Goal: Task Accomplishment & Management: Complete application form

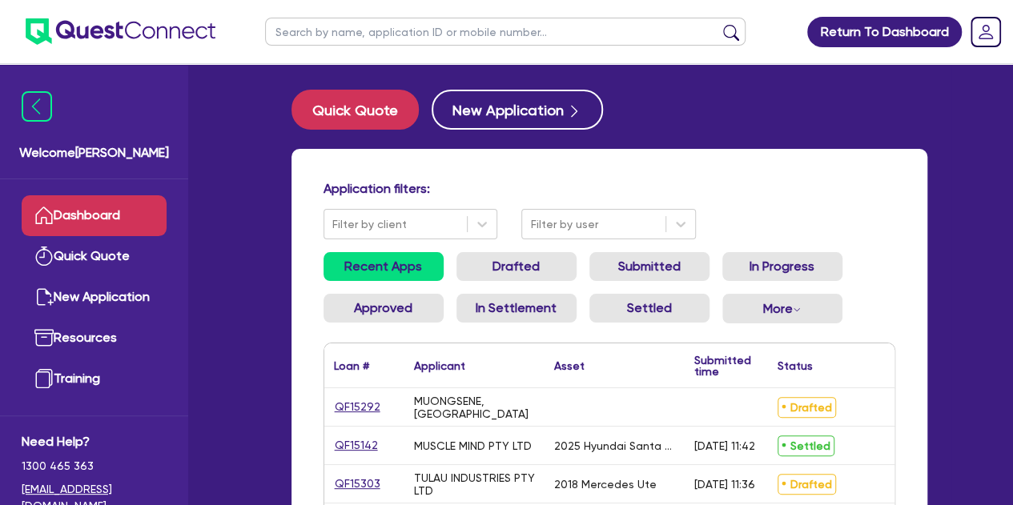
click at [347, 47] on ul at bounding box center [505, 31] width 512 height 63
click at [341, 43] on input "text" at bounding box center [505, 32] width 480 height 28
type input "huma"
click at [718, 24] on button "submit" at bounding box center [731, 35] width 26 height 22
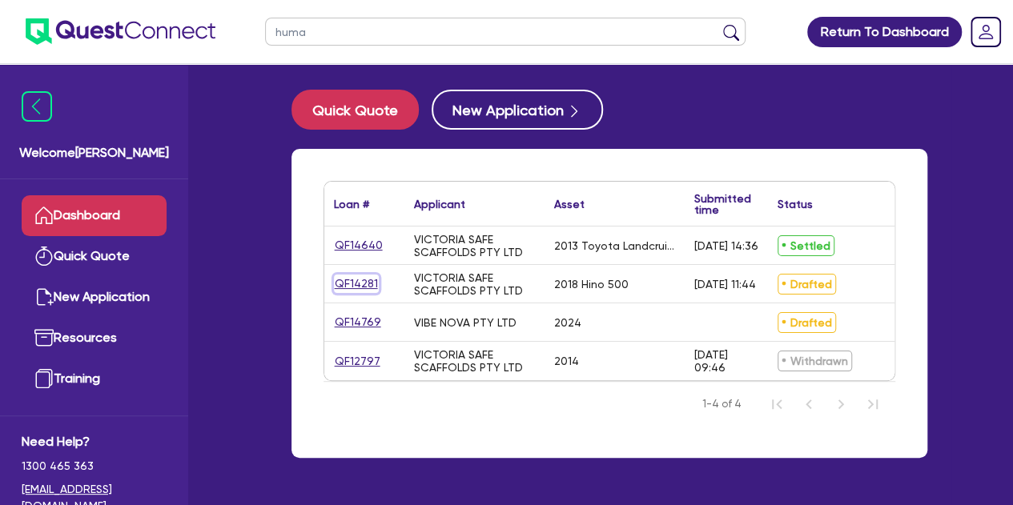
click at [351, 289] on link "QF14281" at bounding box center [356, 284] width 45 height 18
select select "PRIMARY_ASSETS"
select select "HEAVY_TRUCKS"
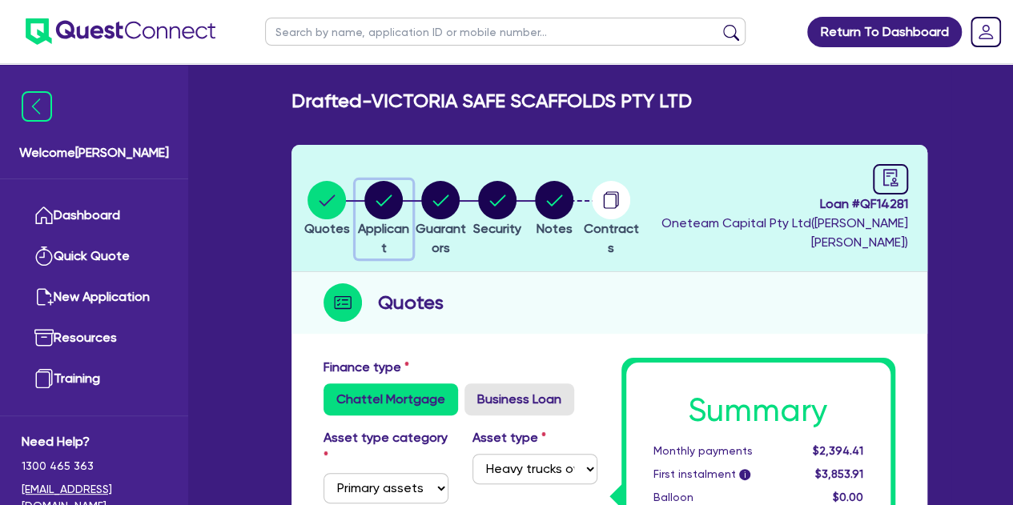
click at [392, 201] on icon "button" at bounding box center [384, 199] width 16 height 11
select select "COMPANY"
select select "BUILDING_CONSTRUCTION"
select select "TRADES_SERVICES_BUSINESSES_GOVERNMENT"
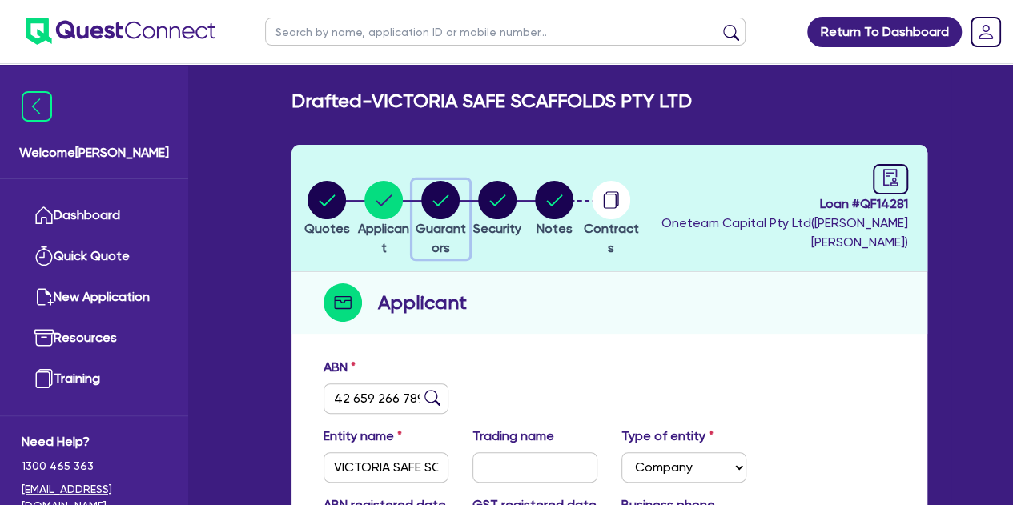
click at [459, 215] on circle "button" at bounding box center [440, 200] width 38 height 38
select select "MR"
select select "VIC"
select select "MARRIED"
select select "EQUIPMENT"
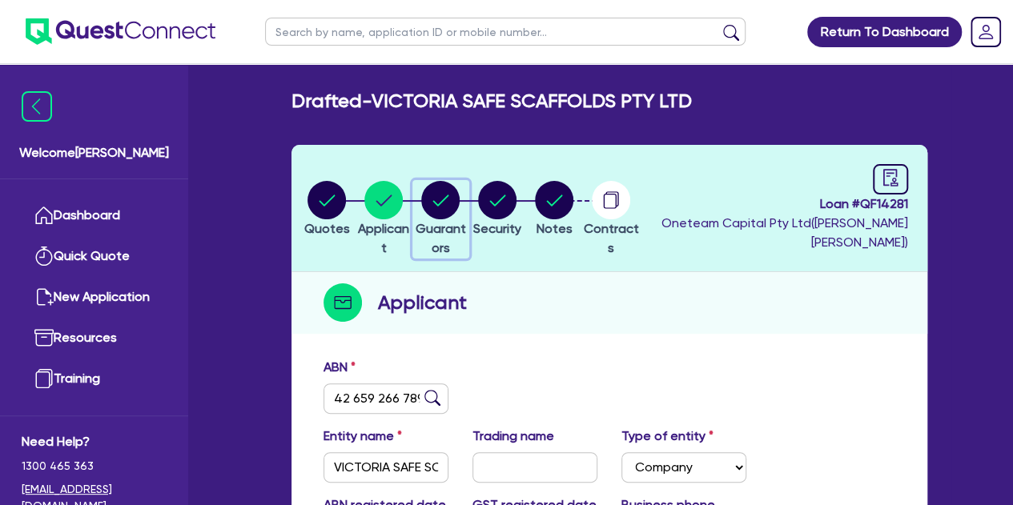
select select "TRUCK"
select select "TRAILER"
select select "EQUIPMENT"
select select "CASH"
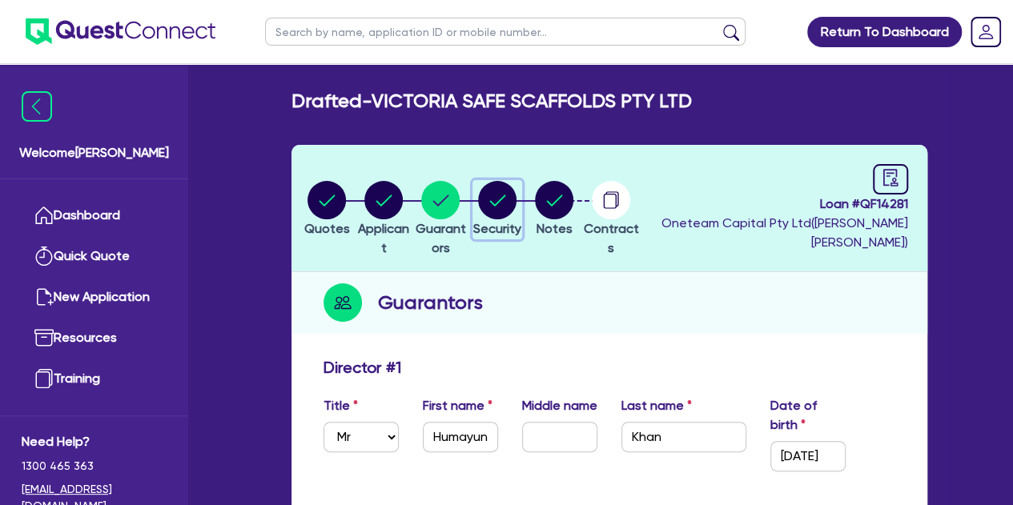
click at [516, 209] on circle "button" at bounding box center [497, 200] width 38 height 38
select select "PRIMARY_ASSETS"
select select "HEAVY_TRUCKS"
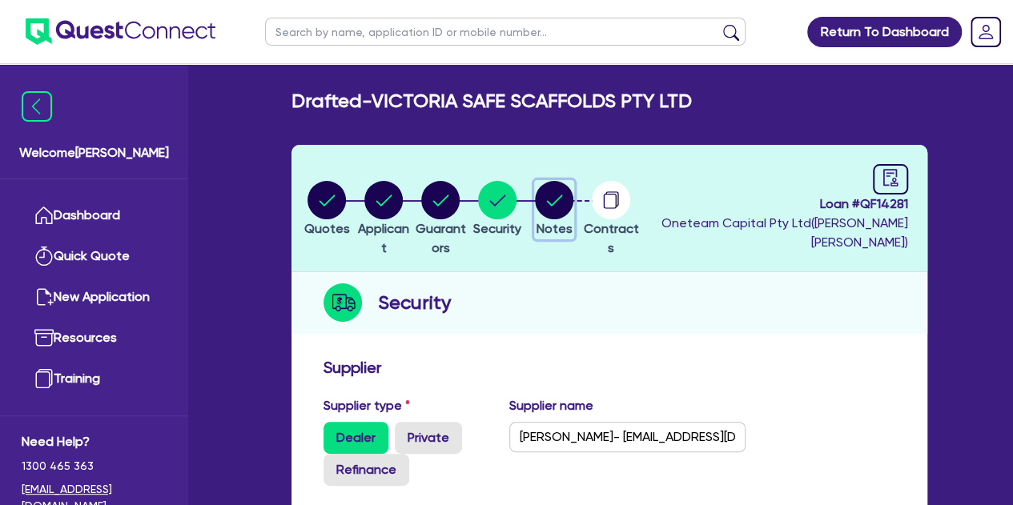
click at [563, 203] on icon "button" at bounding box center [555, 199] width 16 height 11
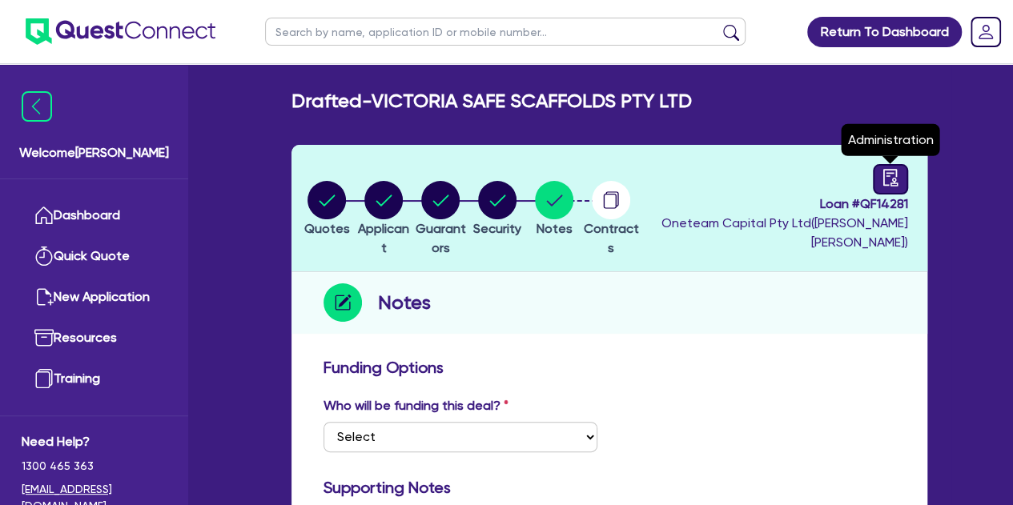
click at [896, 167] on link at bounding box center [889, 179] width 35 height 30
select select "DRAFTED_AMENDED"
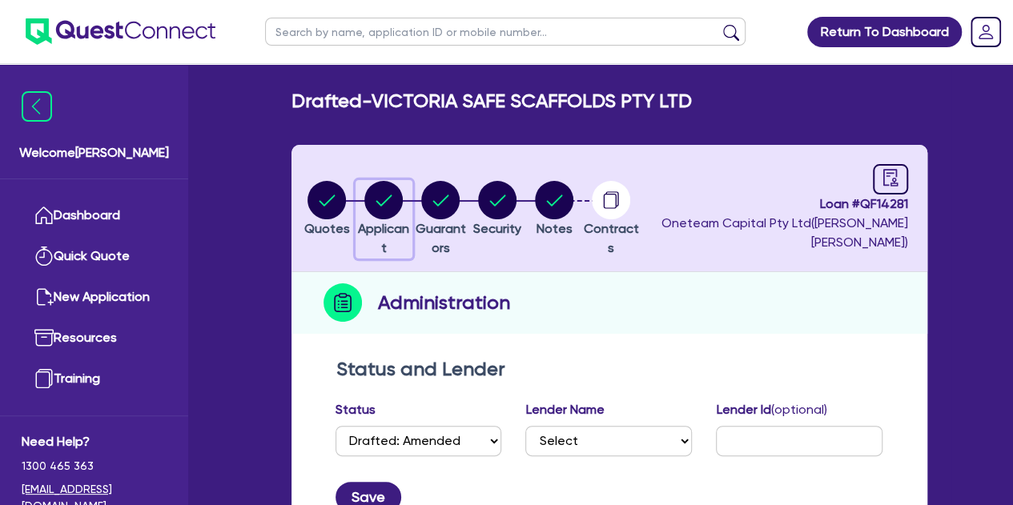
click at [379, 201] on circle "button" at bounding box center [383, 200] width 38 height 38
select select "COMPANY"
select select "BUILDING_CONSTRUCTION"
select select "TRADES_SERVICES_BUSINESSES_GOVERNMENT"
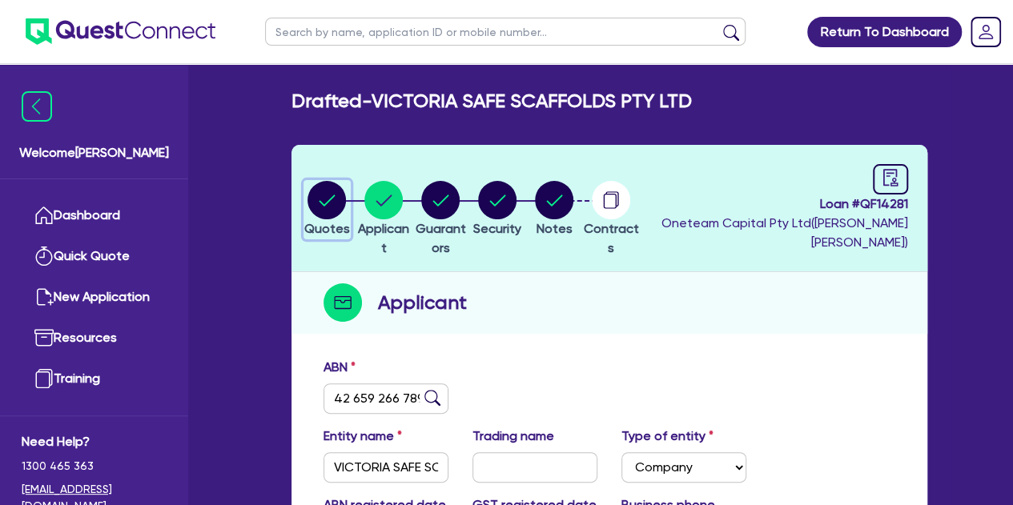
click at [339, 211] on circle "button" at bounding box center [326, 200] width 38 height 38
select select "PRIMARY_ASSETS"
select select "HEAVY_TRUCKS"
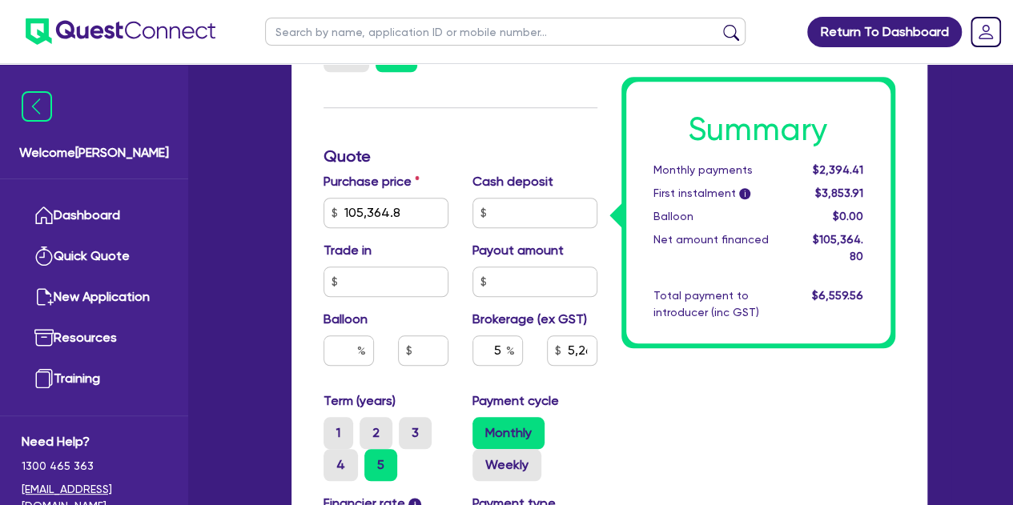
scroll to position [700, 0]
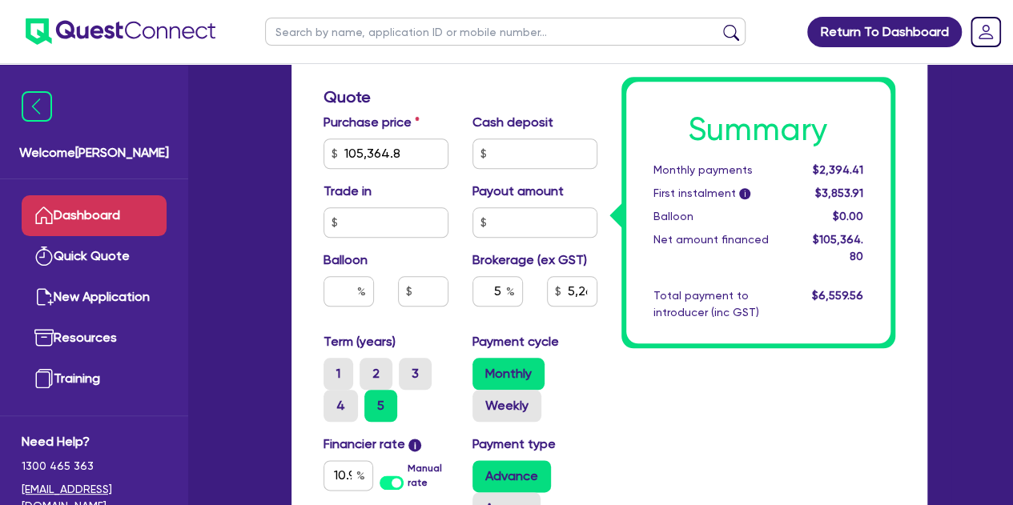
click at [78, 216] on link "Dashboard" at bounding box center [94, 215] width 145 height 41
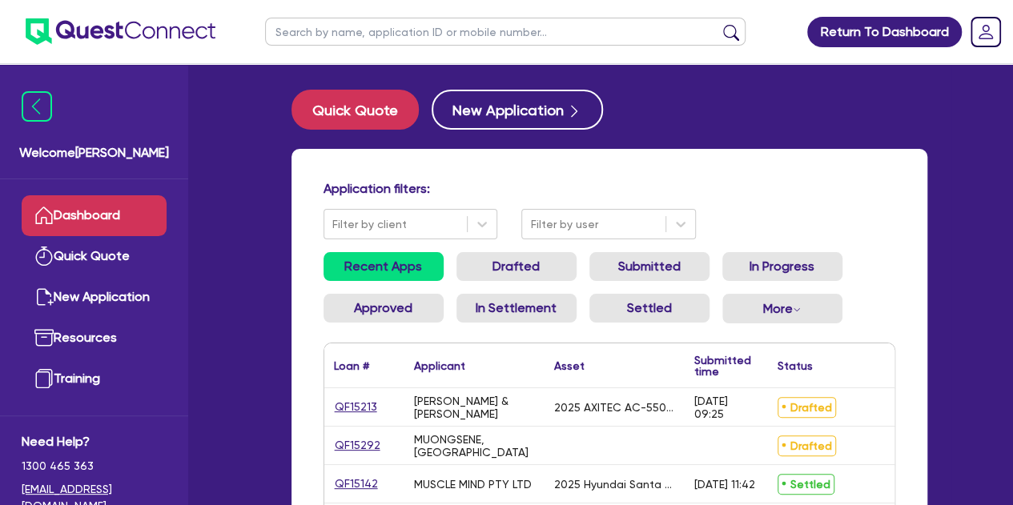
click at [324, 36] on input "text" at bounding box center [505, 32] width 480 height 28
type input "[PERSON_NAME]"
click at [718, 24] on button "submit" at bounding box center [731, 35] width 26 height 22
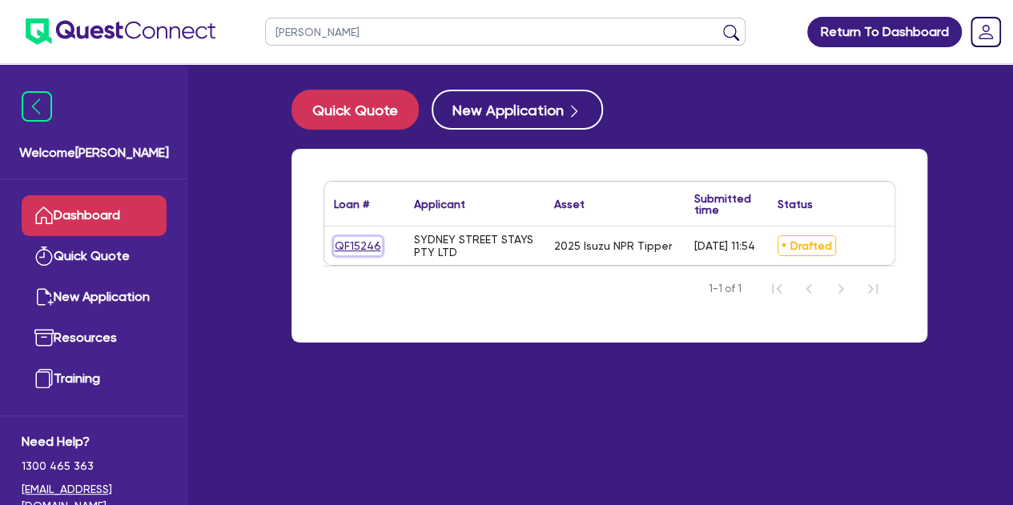
click at [346, 245] on link "QF15246" at bounding box center [358, 246] width 48 height 18
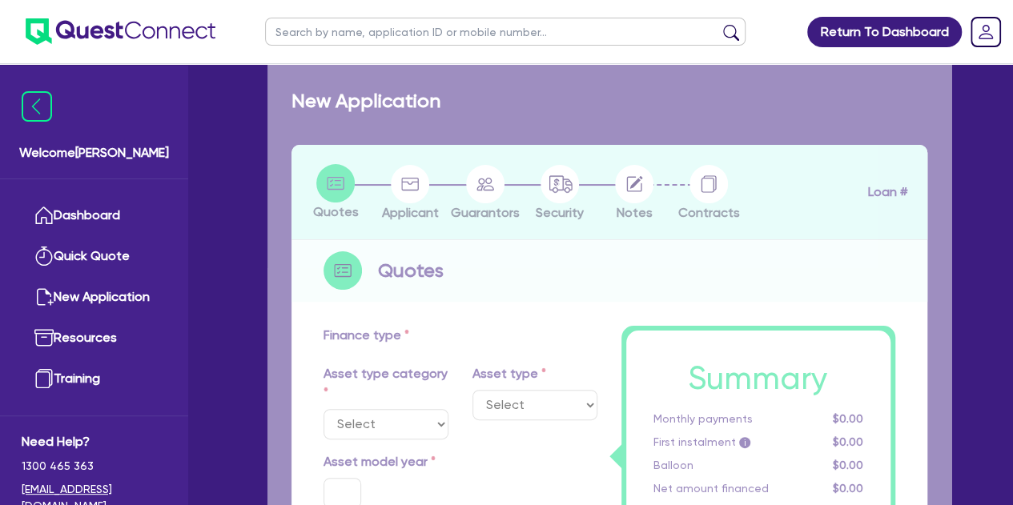
select select "PRIMARY_ASSETS"
type input "2025"
radio input "true"
type input "214,120"
type input "1.99"
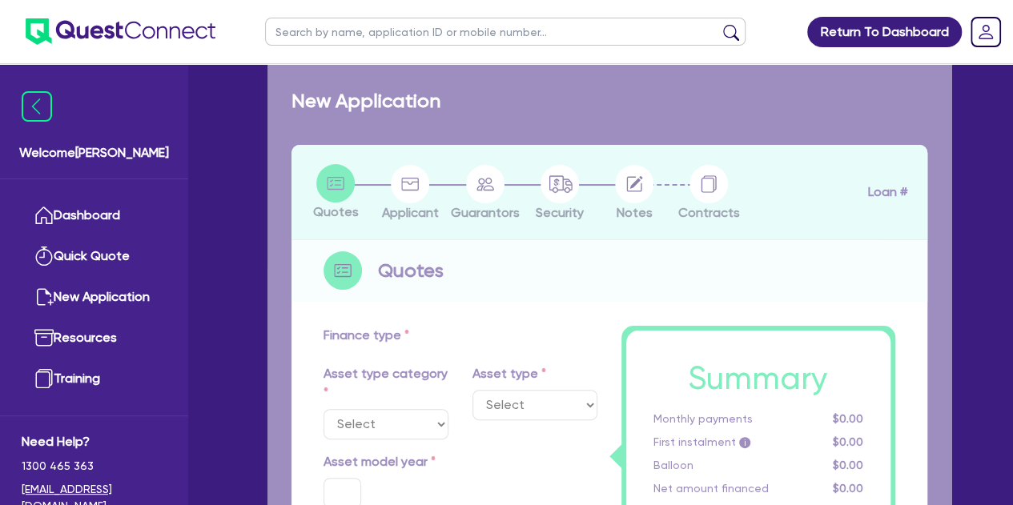
type input "4,282.4"
type input "7.85"
type input "450"
select select "HEAVY_TRUCKS"
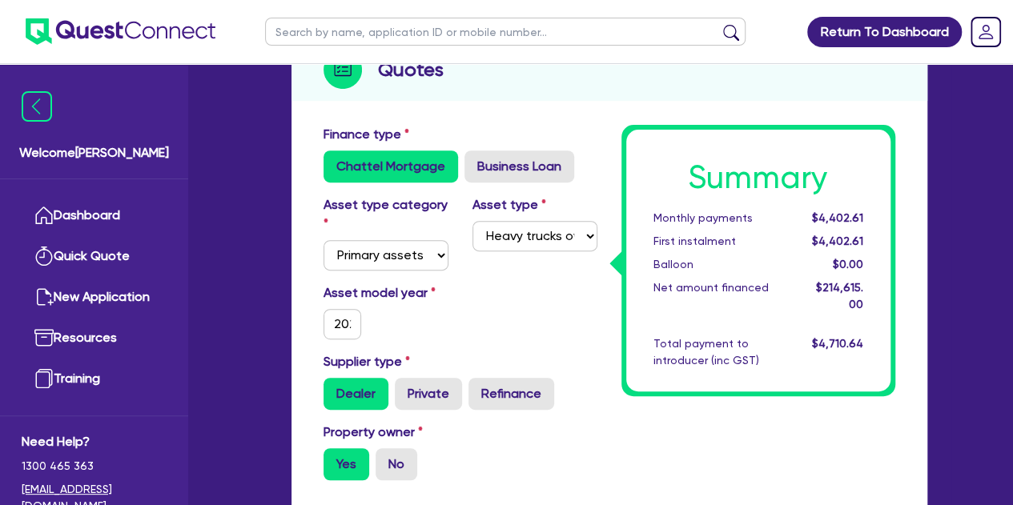
scroll to position [235, 0]
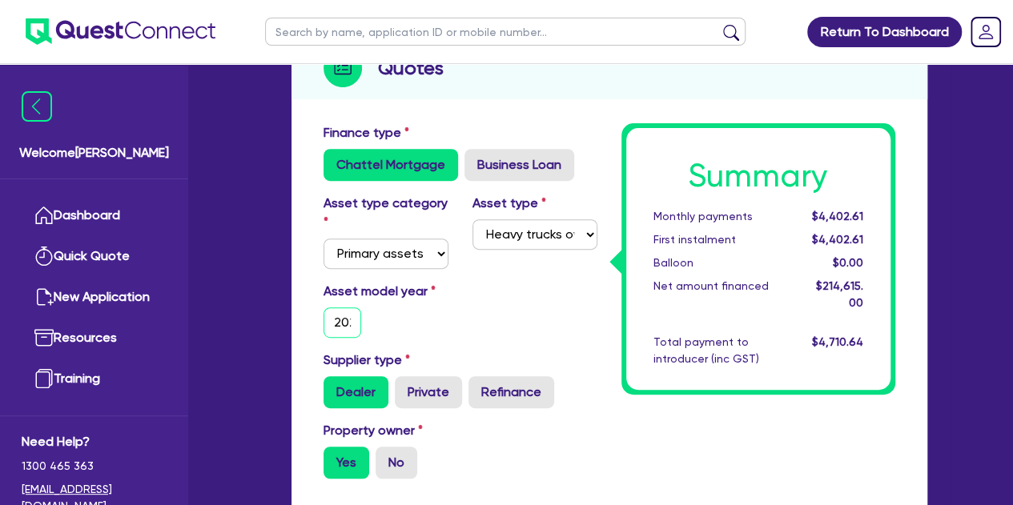
click at [349, 312] on input "2025" at bounding box center [342, 322] width 38 height 30
type input "214,120"
type input "1.99"
type input "4,282.4"
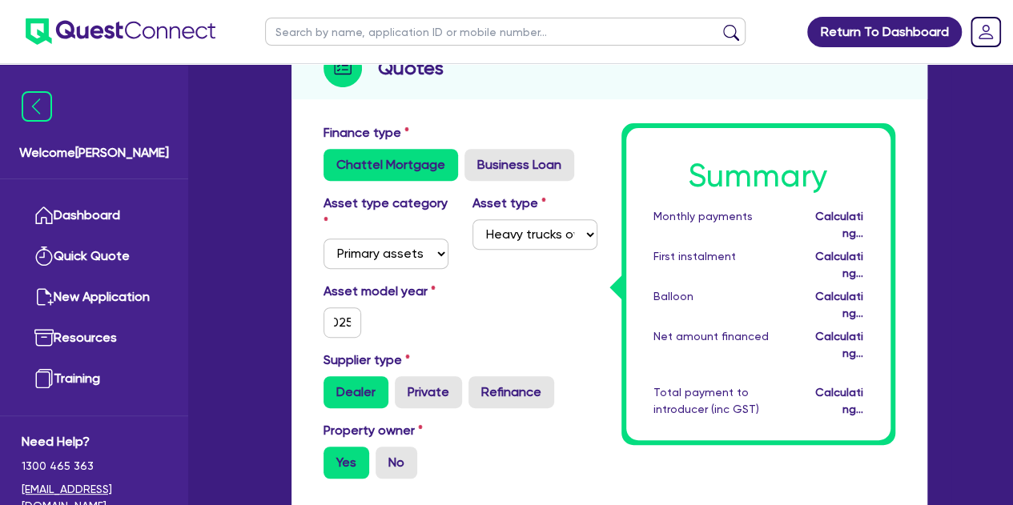
scroll to position [0, 0]
type input "214,120"
type input "1.99"
type input "4,282.4"
click at [456, 342] on div "Asset model year [DATE]" at bounding box center [460, 316] width 298 height 69
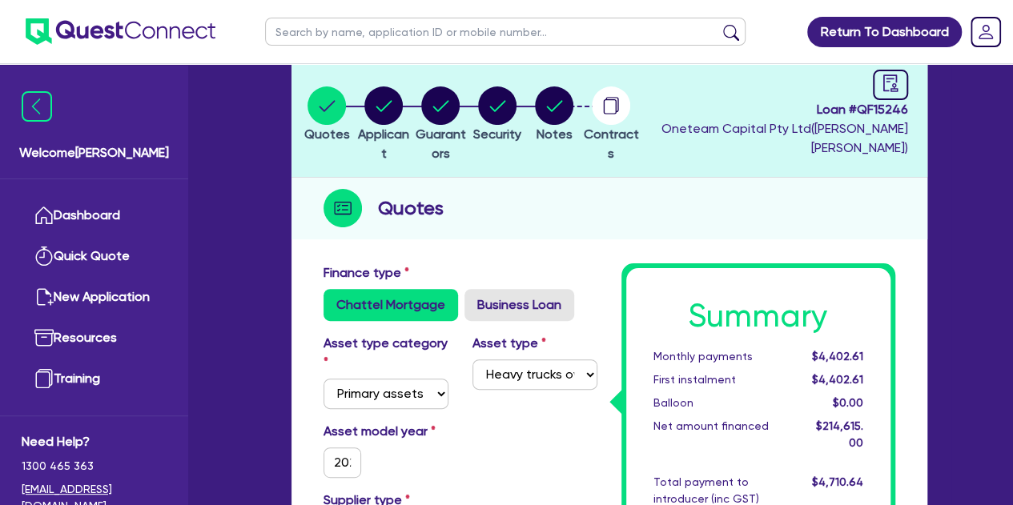
scroll to position [32, 0]
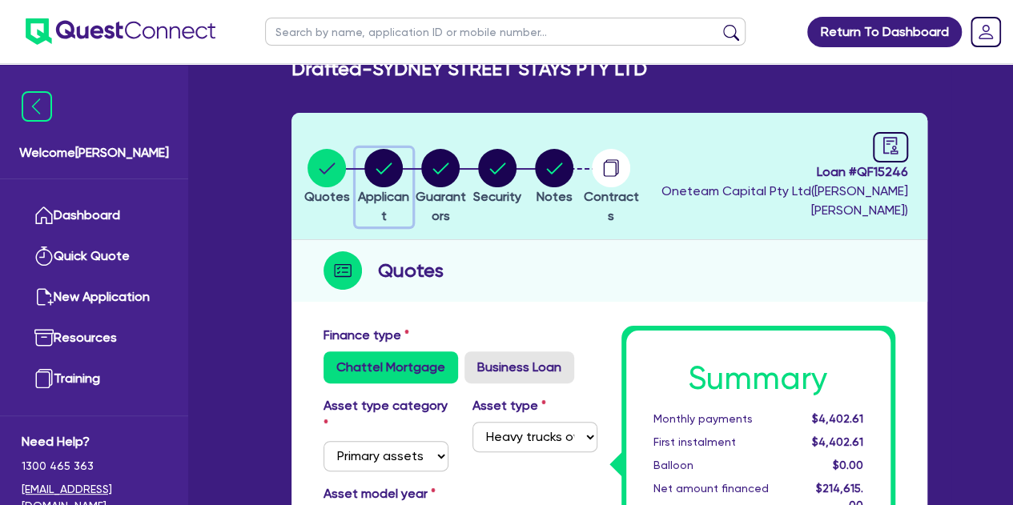
click at [382, 164] on circle "button" at bounding box center [383, 168] width 38 height 38
select select "COMPANY"
select select "BUILDING_CONSTRUCTION"
select select "TRADES_SERVICES_CONSUMERS"
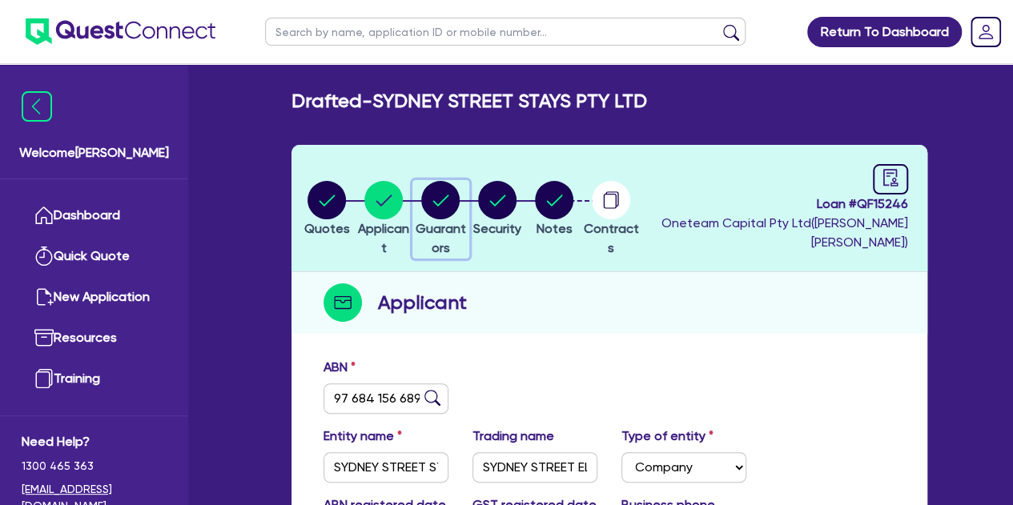
click at [459, 206] on circle "button" at bounding box center [440, 200] width 38 height 38
select select "MR"
select select "[GEOGRAPHIC_DATA]"
select select "DE_FACTO"
select select "PROPERTY"
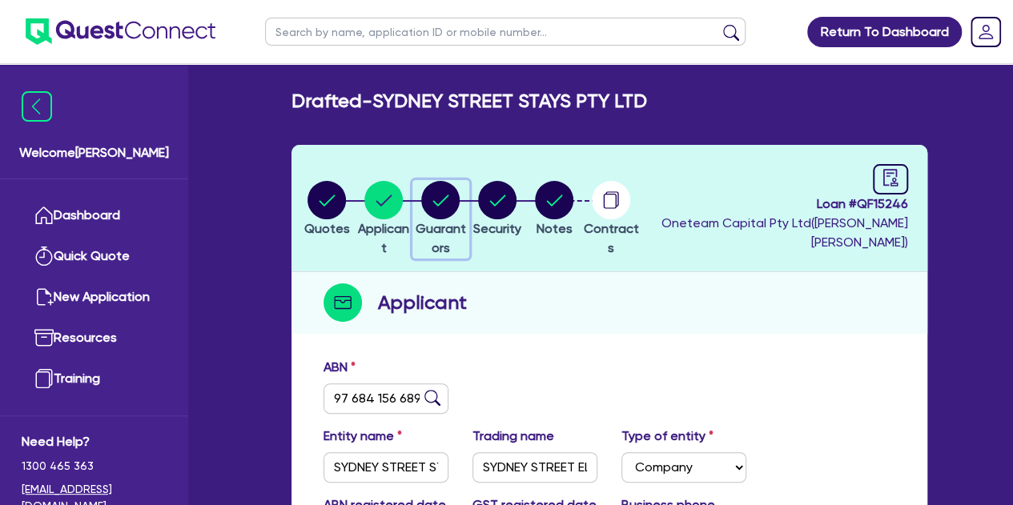
select select "INVESTMENT_PROPERTY"
select select "CASH"
select select "VEHICLE"
select select "EQUIPMENT"
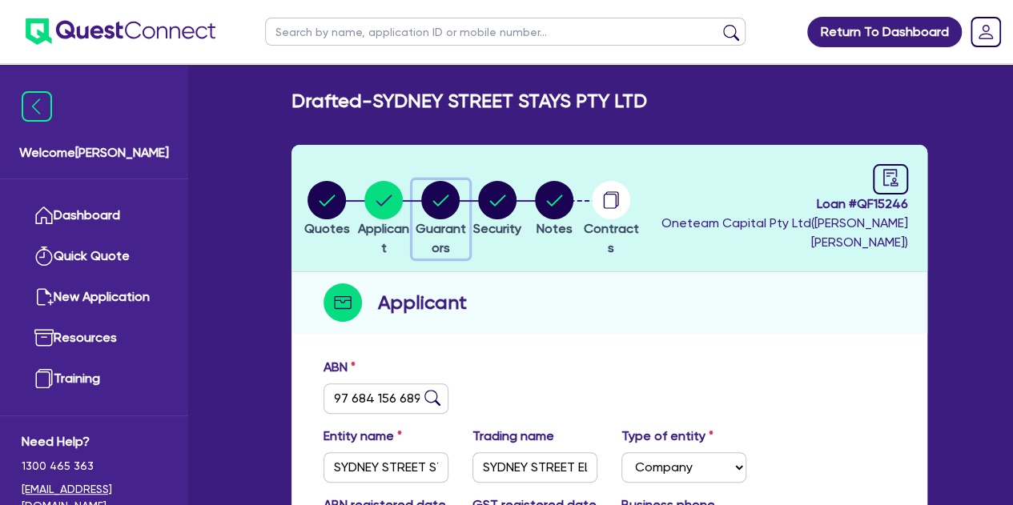
select select "MORTGAGE"
select select "INVESTMENT_PROPERTY_LOAN"
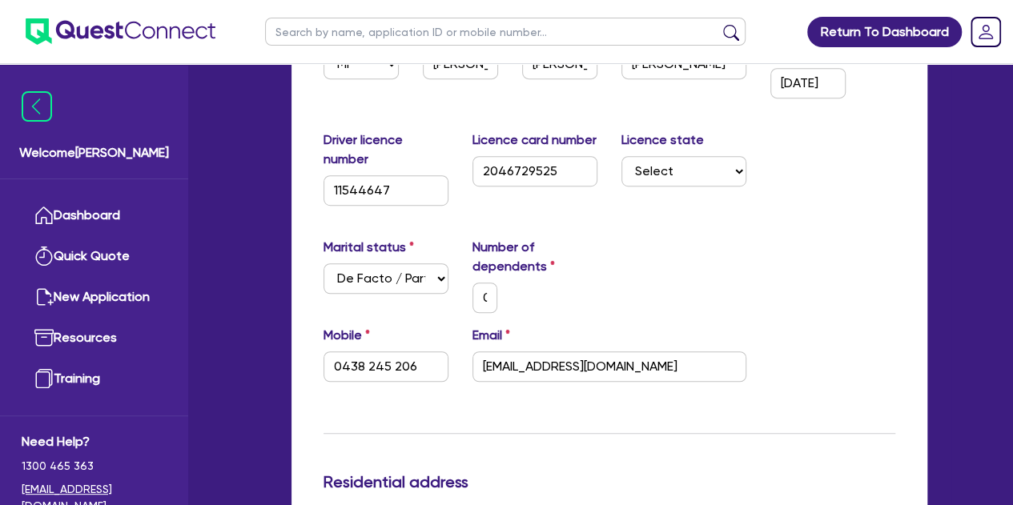
scroll to position [363, 0]
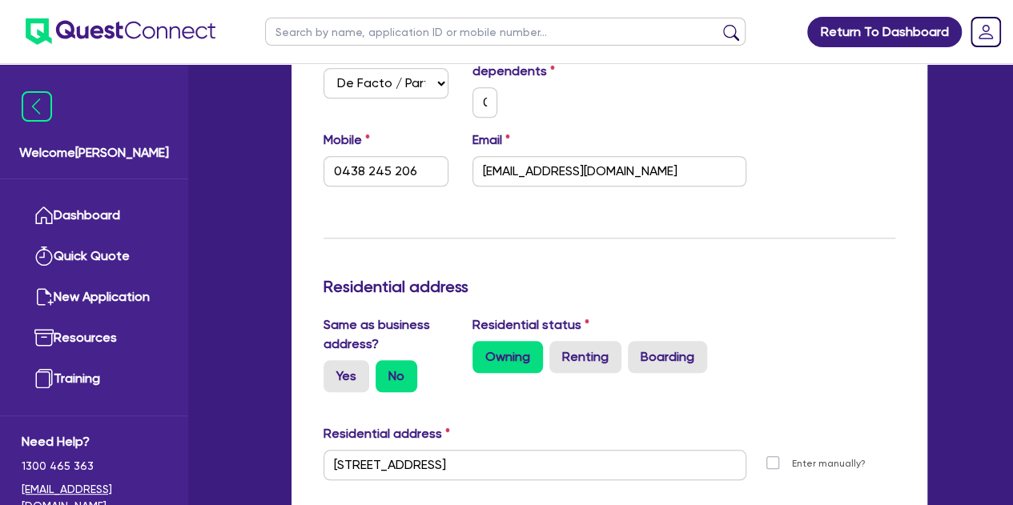
scroll to position [0, 0]
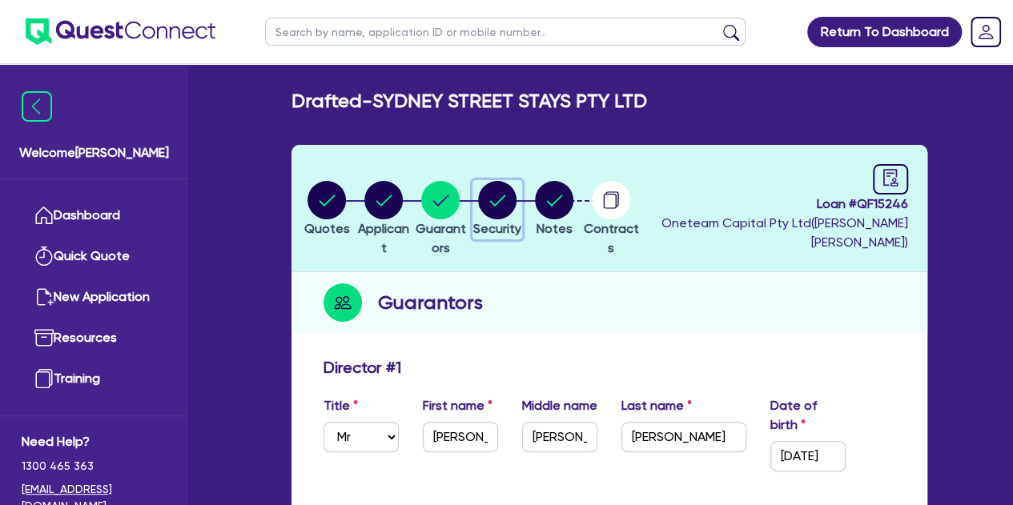
click at [522, 219] on button "Security" at bounding box center [497, 209] width 50 height 59
select select "PRIMARY_ASSETS"
select select "HEAVY_TRUCKS"
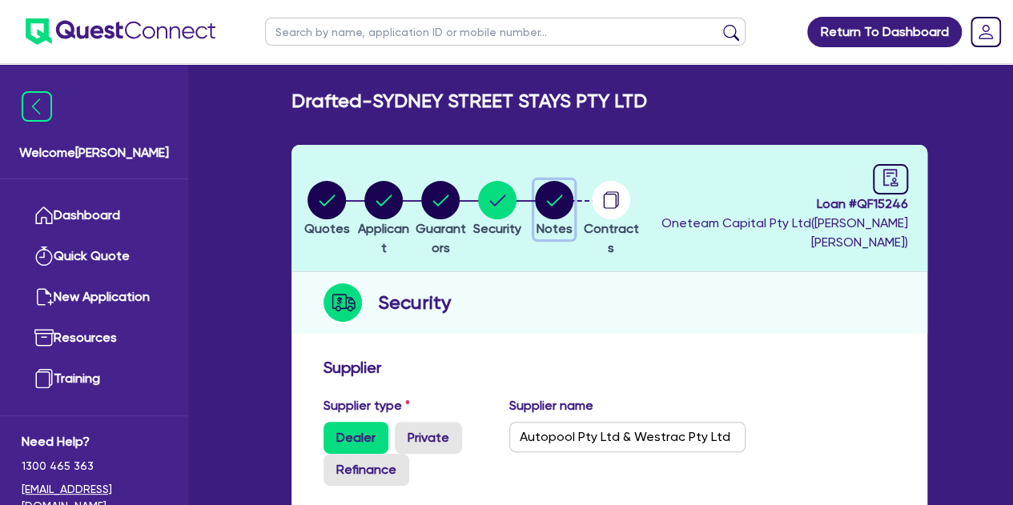
click at [573, 196] on circle "button" at bounding box center [554, 200] width 38 height 38
select select "Other"
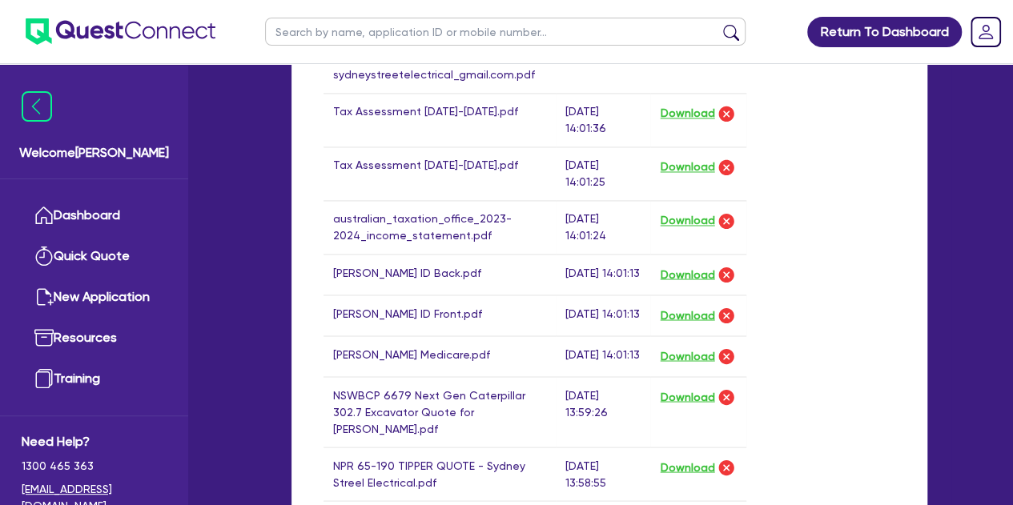
scroll to position [1250, 0]
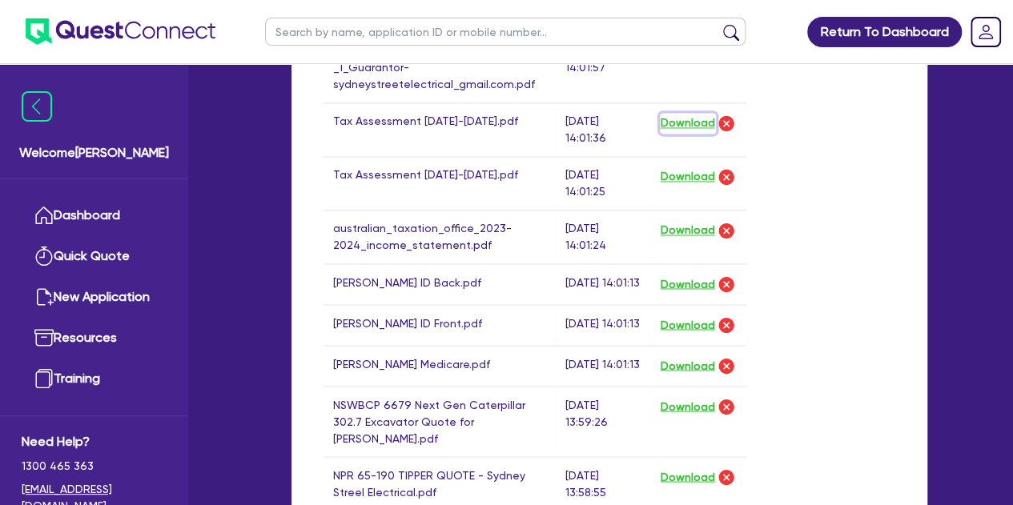
click at [670, 113] on button "Download" at bounding box center [688, 123] width 56 height 21
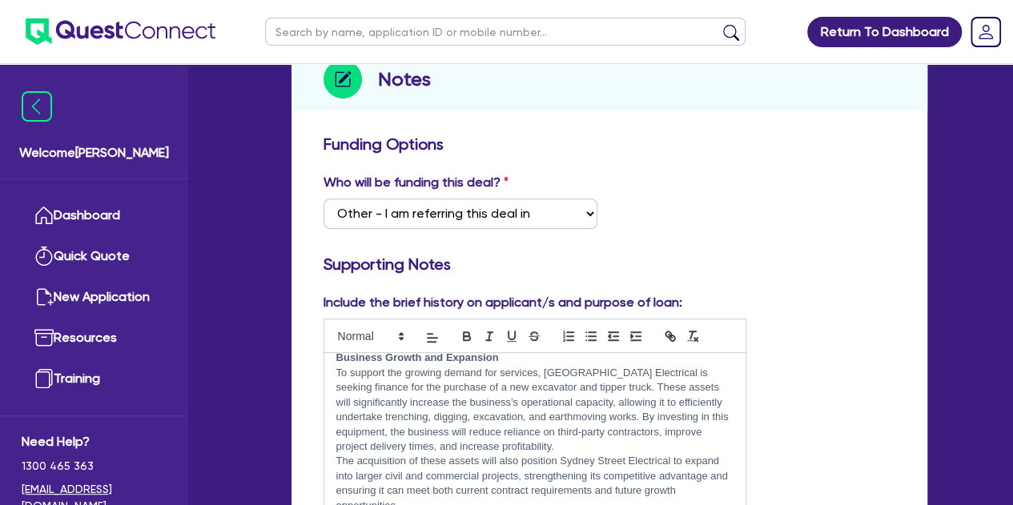
scroll to position [0, 0]
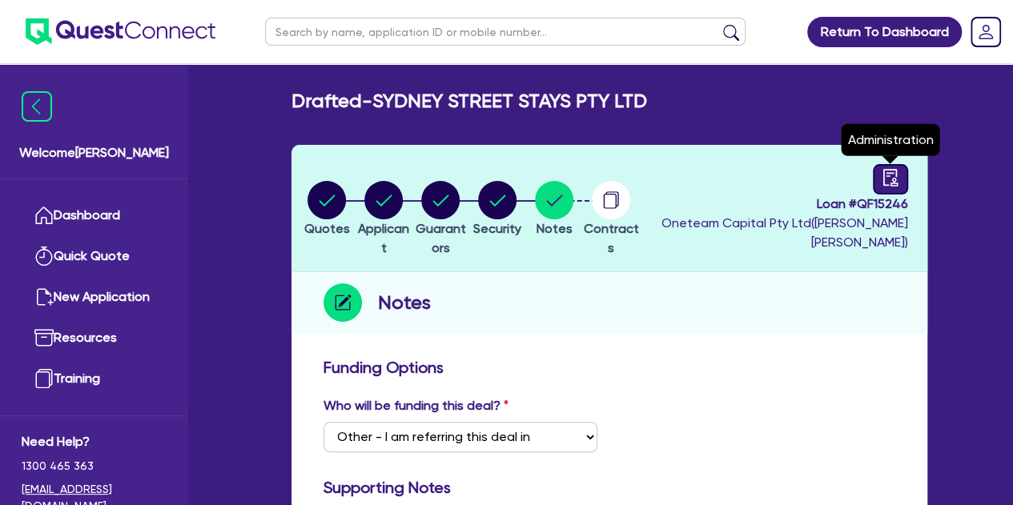
click at [890, 190] on link at bounding box center [889, 179] width 35 height 30
select select "DRAFTED_AMENDED"
select select "Flexicommercial"
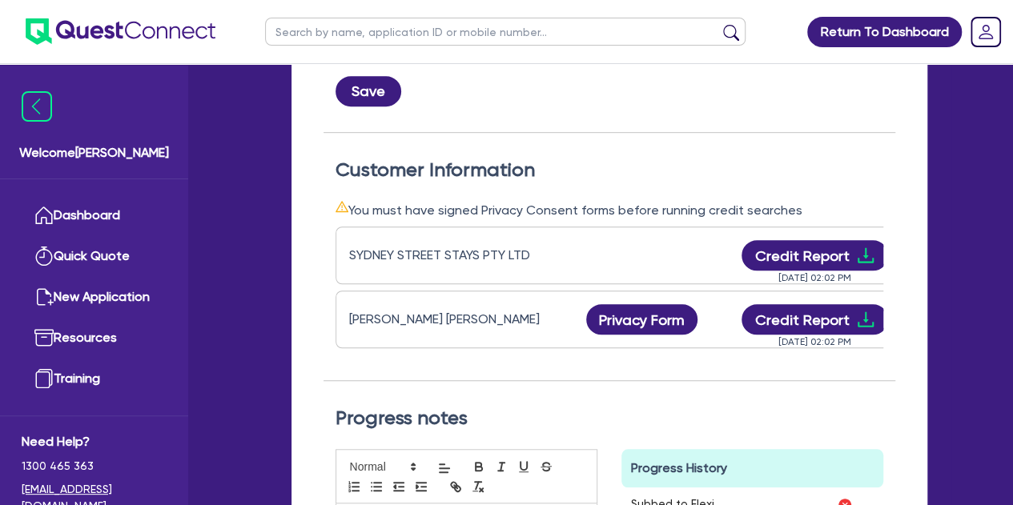
scroll to position [0, 170]
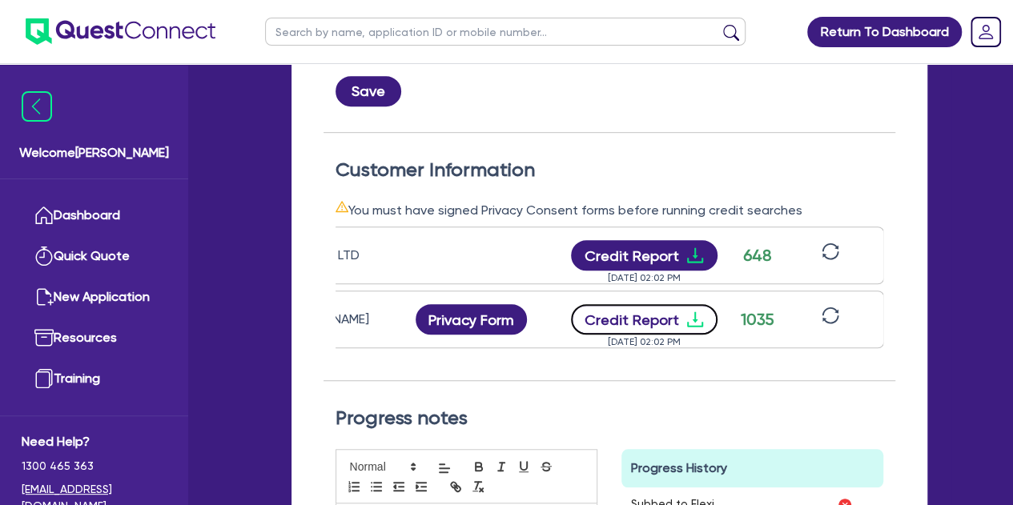
click at [639, 324] on button "Credit Report" at bounding box center [644, 319] width 146 height 30
click at [387, 34] on input "text" at bounding box center [505, 32] width 480 height 28
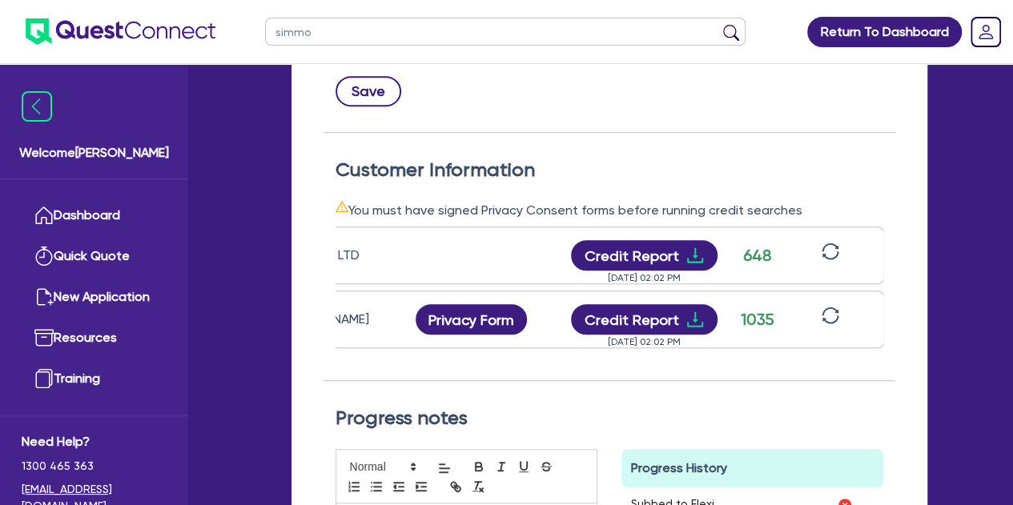
type input "[PERSON_NAME]"
click button "submit" at bounding box center [731, 35] width 26 height 22
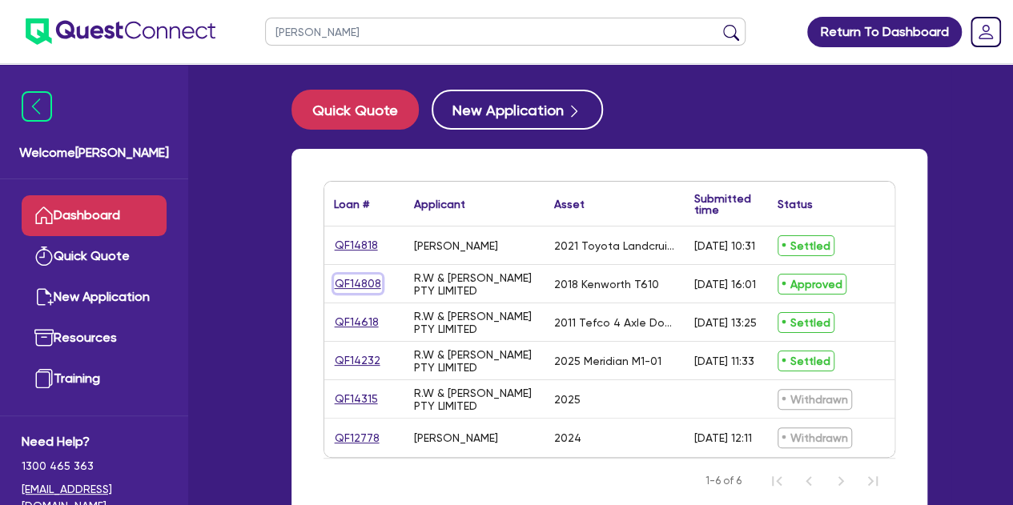
click at [359, 286] on link "QF14808" at bounding box center [358, 284] width 48 height 18
select select "PRIMARY_ASSETS"
select select "HEAVY_TRUCKS"
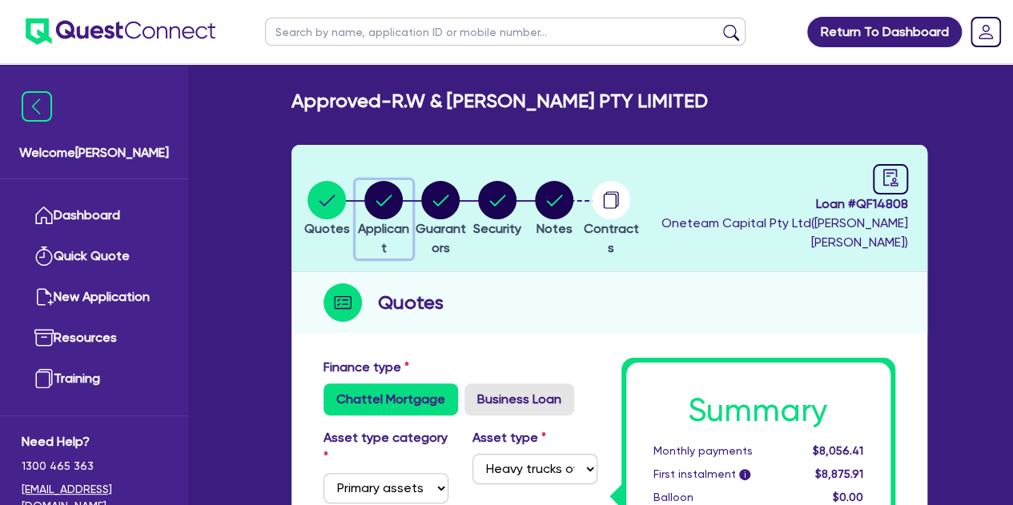
click at [403, 216] on icon "button" at bounding box center [383, 200] width 38 height 38
select select "COMPANY"
select select "TRANSPORT_WAREHOUSING"
select select "PASSENGERS_FREIGHT_TRANSPORT"
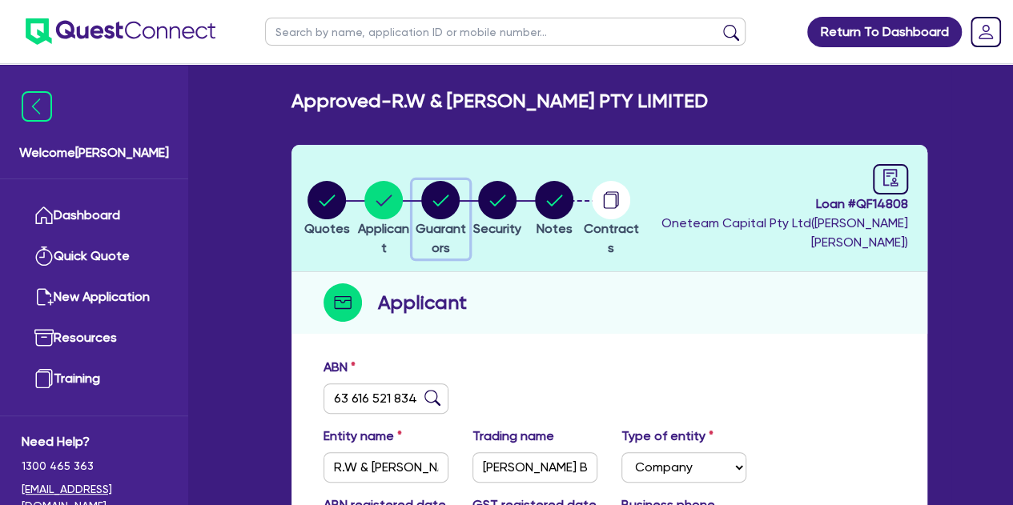
click at [455, 183] on circle "button" at bounding box center [440, 200] width 38 height 38
select select "MR"
select select "[GEOGRAPHIC_DATA]"
select select "MARRIED"
select select "PROPERTY"
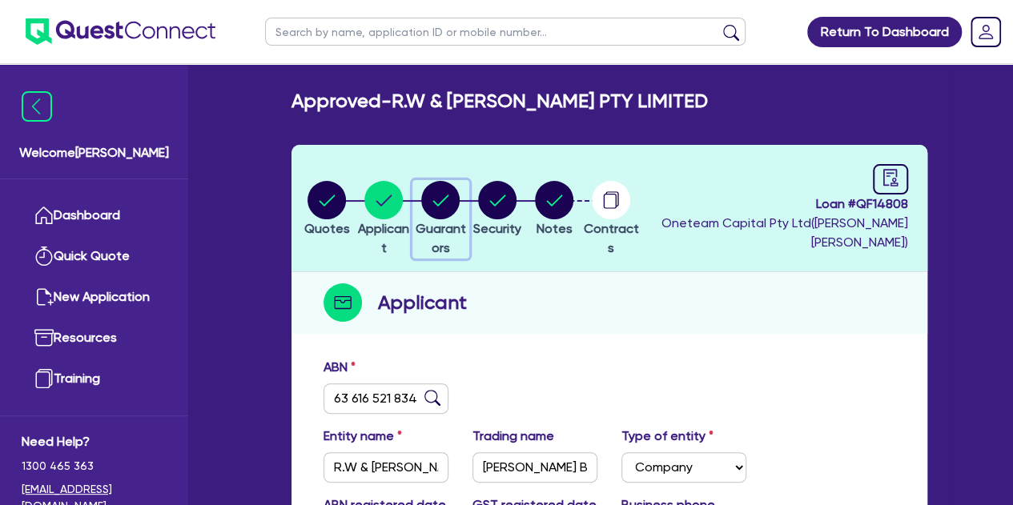
select select "CASH"
select select "TRUCK"
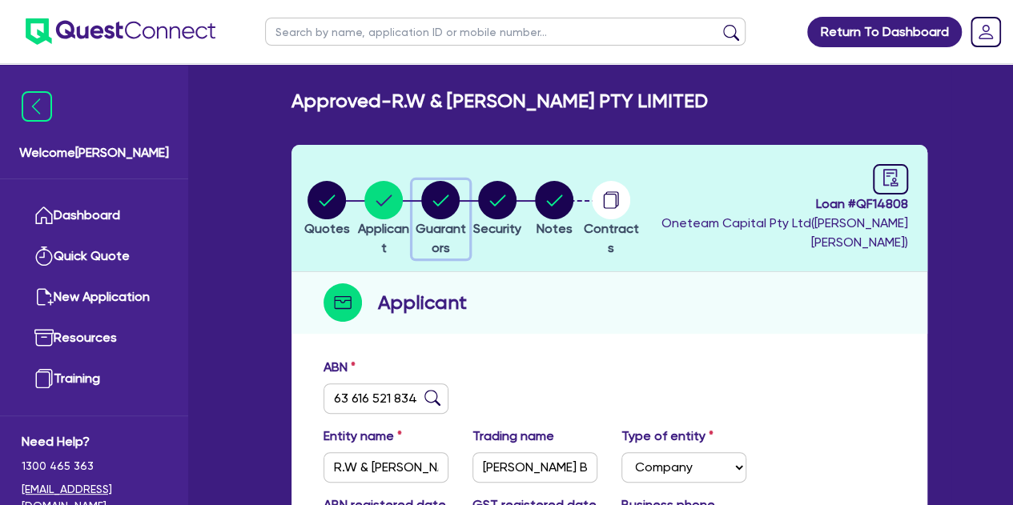
select select "TRAILER"
select select "MORTGAGE"
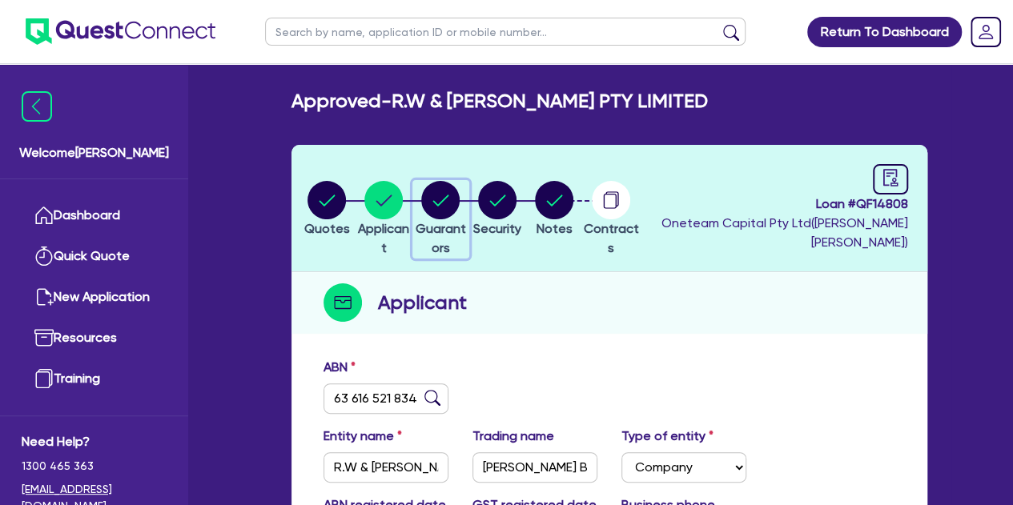
select select "MRS"
select select "[GEOGRAPHIC_DATA]"
select select "MARRIED"
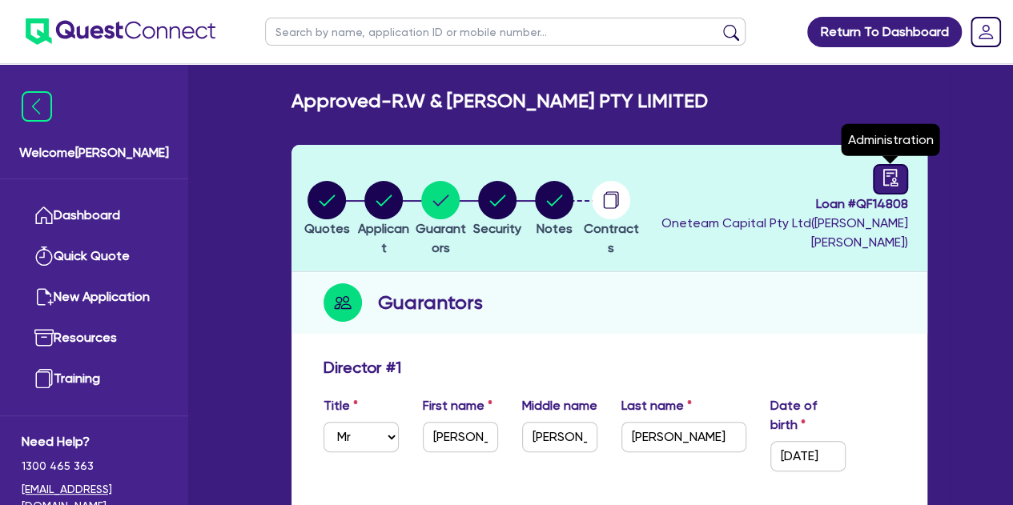
click at [891, 165] on link at bounding box center [889, 179] width 35 height 30
select select "APPROVED_WAITING_FOR_MORE_INFO"
select select "Flexicommercial"
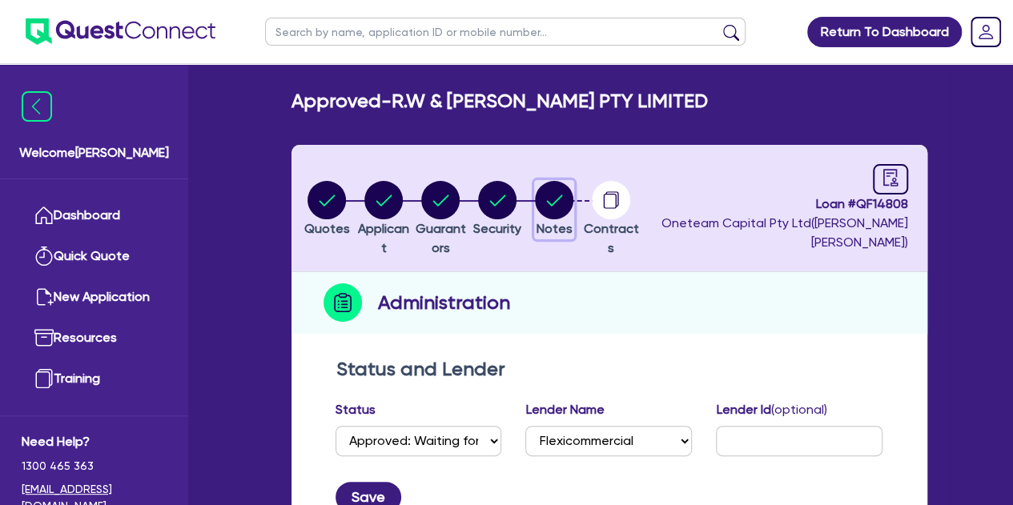
click at [573, 215] on circle "button" at bounding box center [554, 200] width 38 height 38
select select "Other"
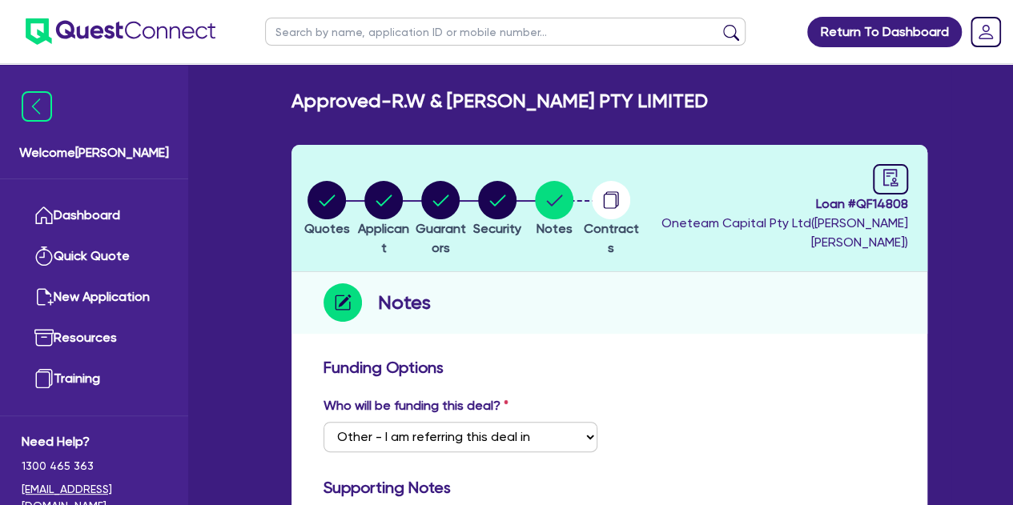
click at [304, 33] on input "text" at bounding box center [505, 32] width 480 height 28
type input "[PERSON_NAME]"
click button "submit" at bounding box center [731, 35] width 26 height 22
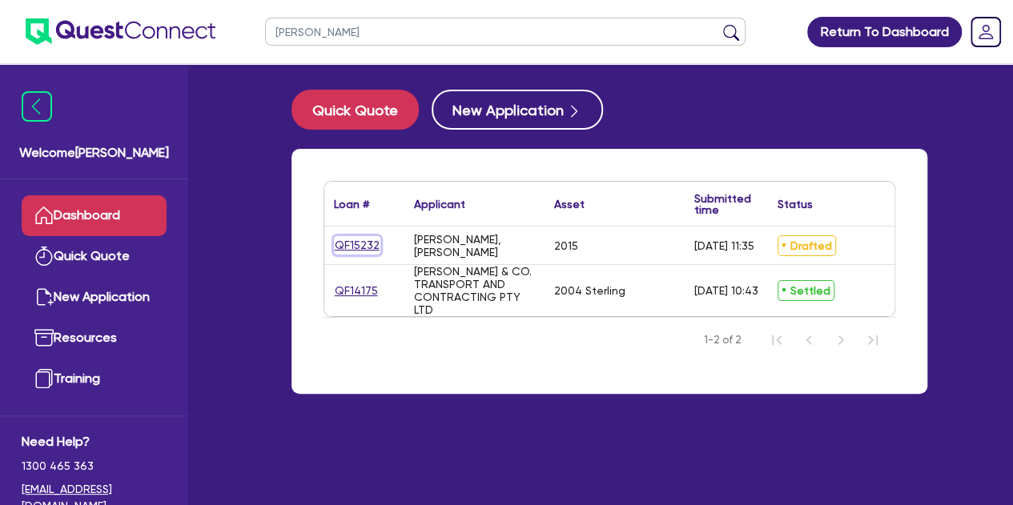
click at [362, 242] on link "QF15232" at bounding box center [357, 245] width 46 height 18
select select "PRIMARY_ASSETS"
select select "HEAVY_TRUCKS"
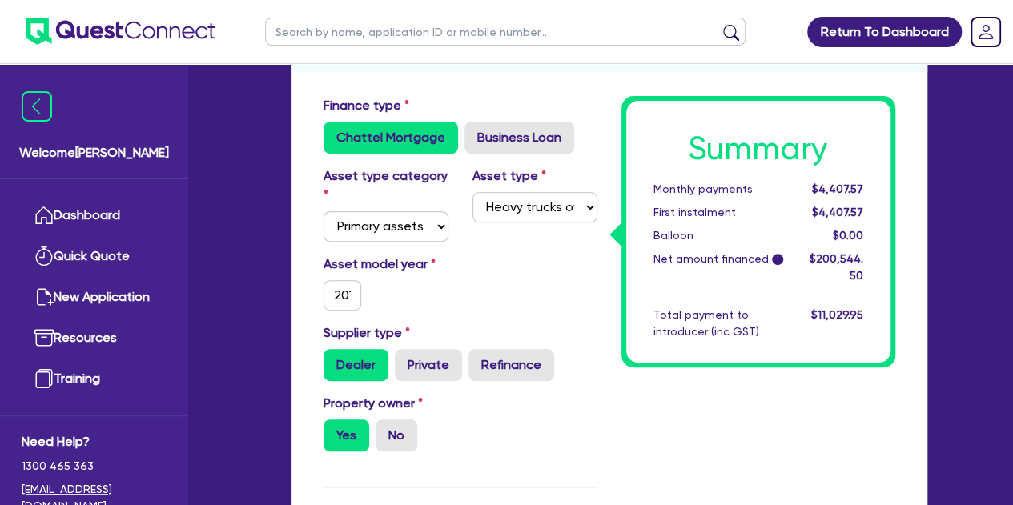
scroll to position [267, 0]
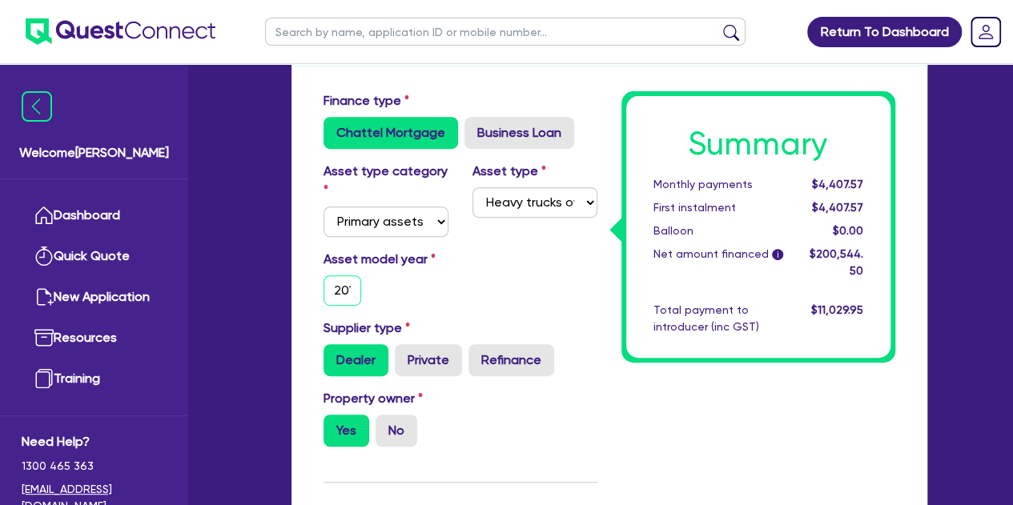
click at [329, 294] on input "2015" at bounding box center [342, 290] width 38 height 30
type input "200,000"
type input "10,027.23"
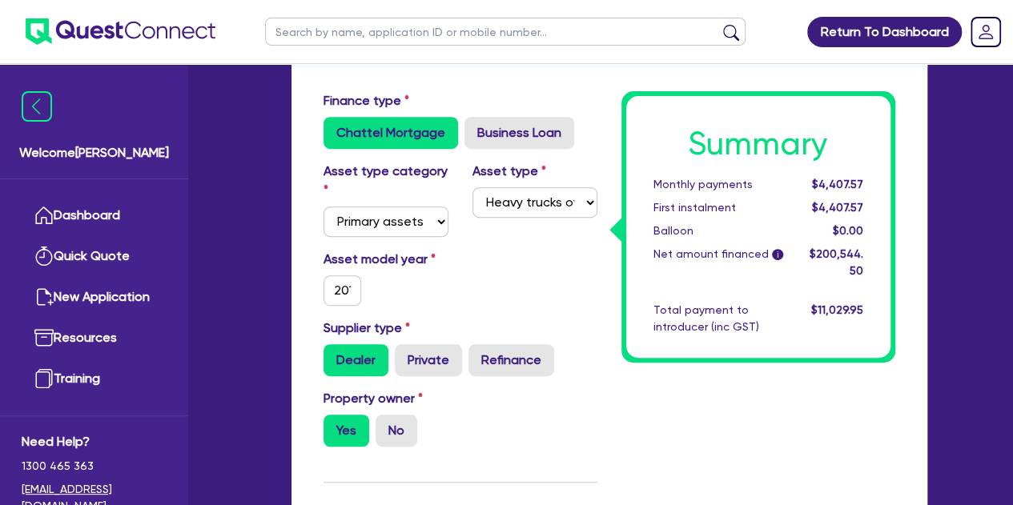
type input "200,000"
type input "10,027.23"
click at [485, 303] on div "Asset model year [DATE]" at bounding box center [460, 284] width 298 height 69
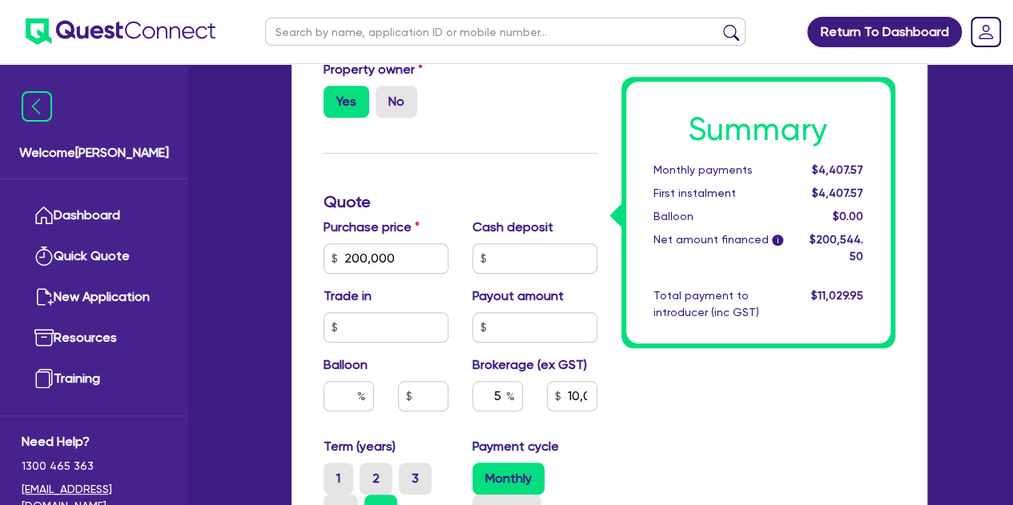
scroll to position [602, 0]
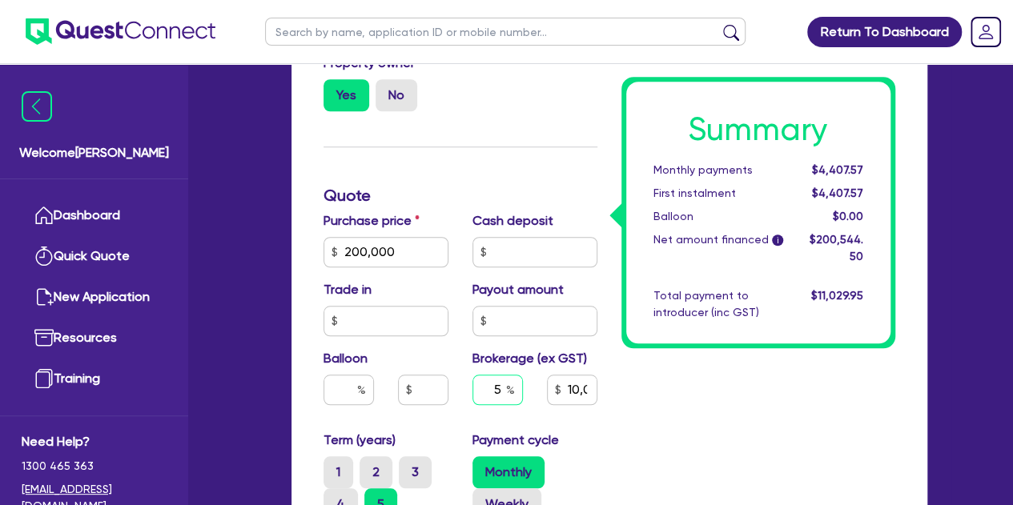
click at [504, 382] on input "5" at bounding box center [497, 390] width 50 height 30
type input "4"
type input "200,000"
type input "10,027.23"
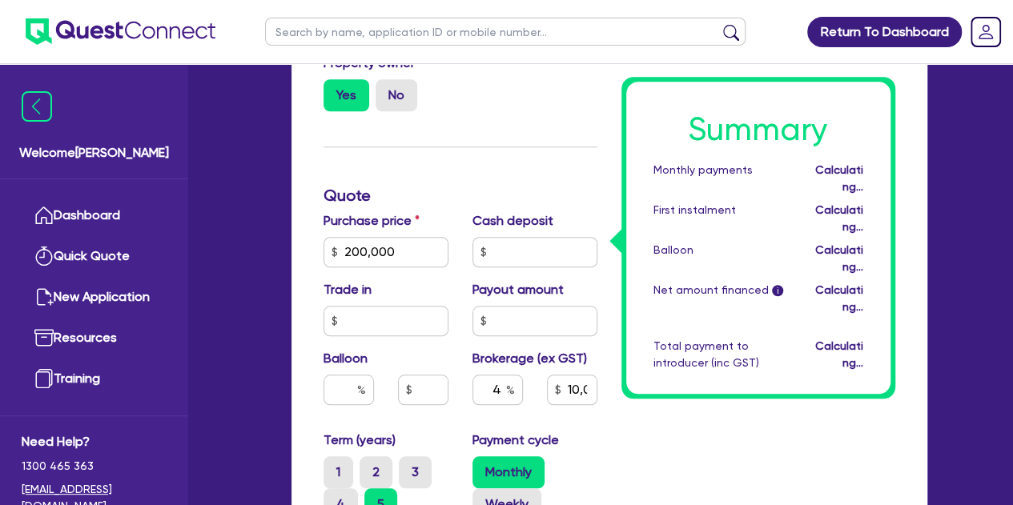
click at [621, 402] on div "Summary Monthly payments Calculating... First instalment Calculating... Balloon…" at bounding box center [758, 294] width 298 height 1077
type input "200,000"
type input "8,021.78"
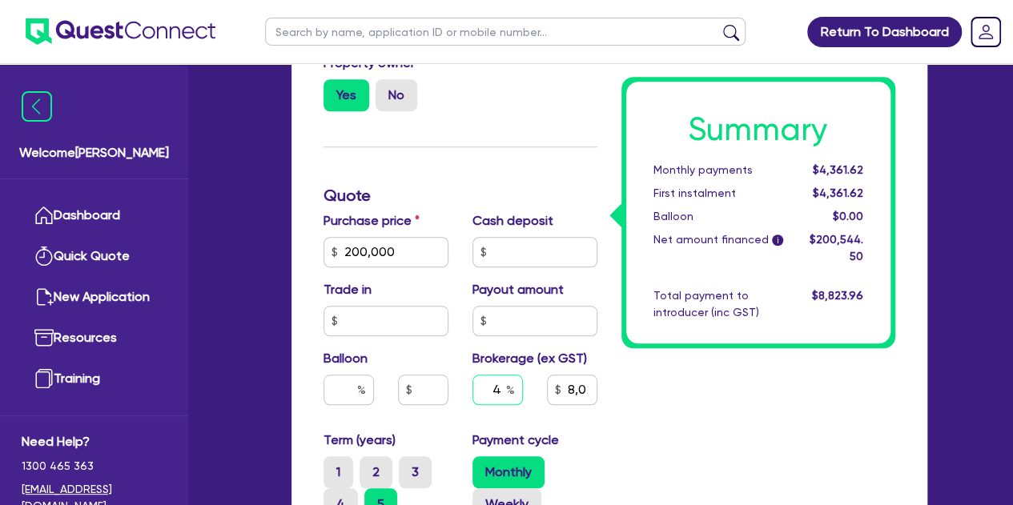
click at [501, 391] on input "4" at bounding box center [497, 390] width 50 height 30
type input "5"
type input "200,000"
type input "8,021.78"
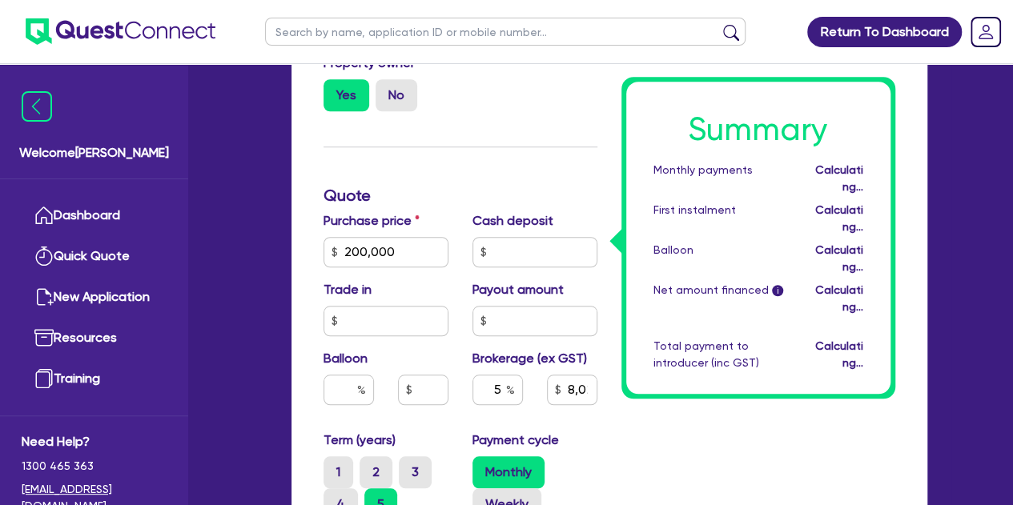
type input "200,000"
type input "10,027.23"
click at [772, 391] on div "Summary Monthly payments Calculating... First instalment Calculating... Balloon…" at bounding box center [758, 294] width 298 height 1077
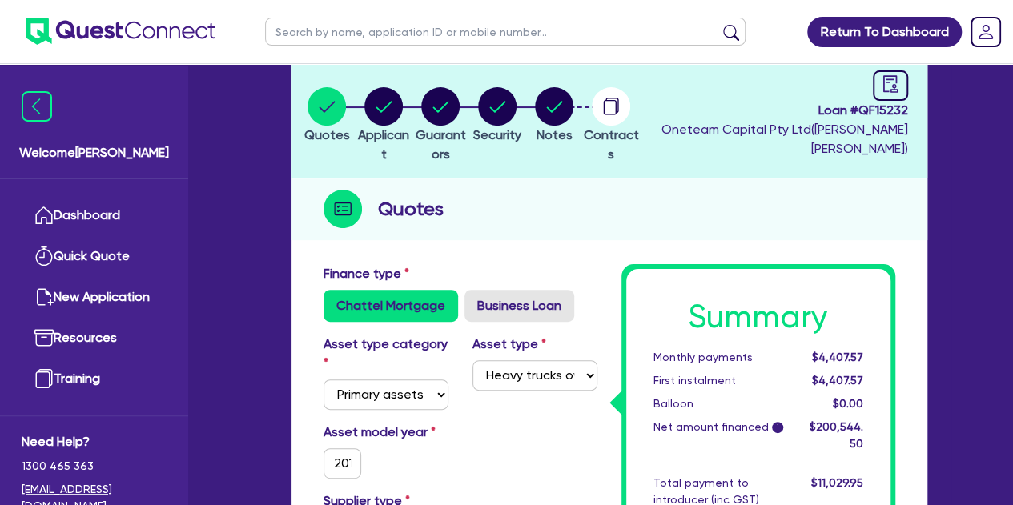
scroll to position [0, 0]
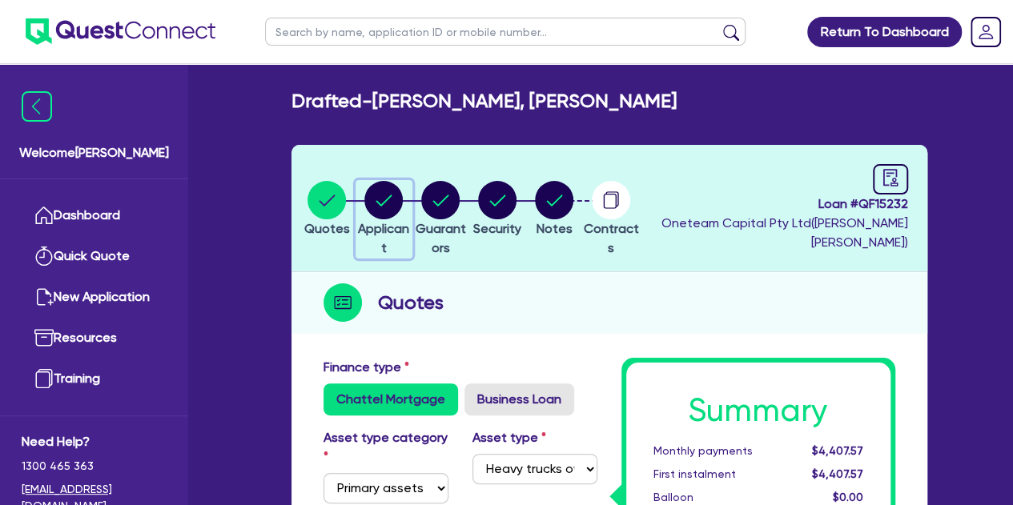
click at [391, 211] on circle "button" at bounding box center [383, 200] width 38 height 38
select select "SOLE_TRADER"
select select "TRANSPORT_WAREHOUSING"
select select "PASSENGERS_FREIGHT_TRANSPORT"
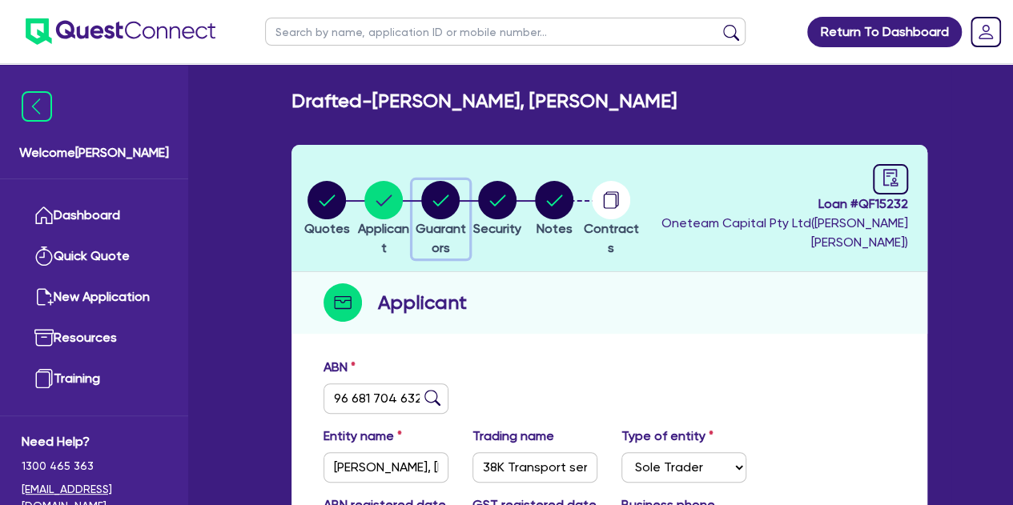
click at [455, 198] on circle "button" at bounding box center [440, 200] width 38 height 38
select select "MR"
select select "QLD"
select select "MARRIED"
select select "CASH"
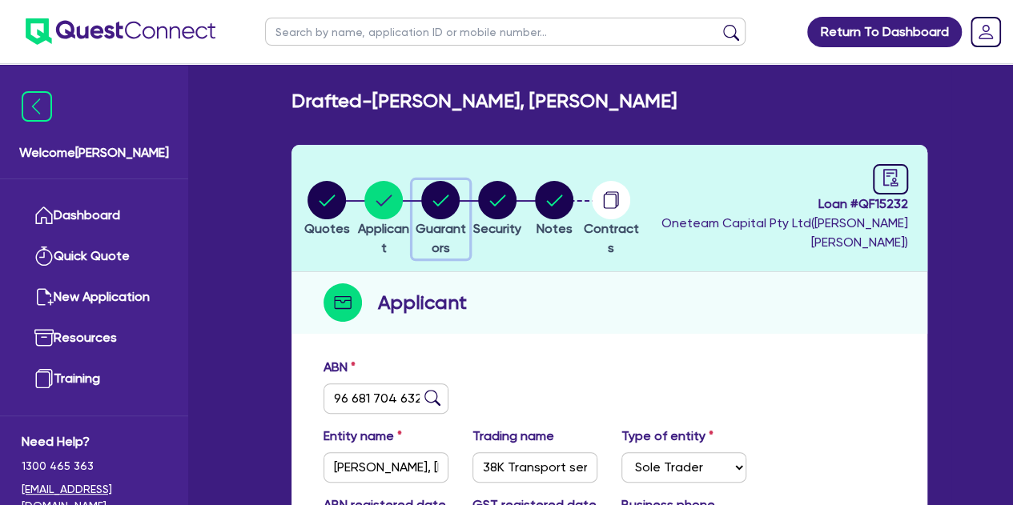
select select "PROPERTY"
select select "TRAILER"
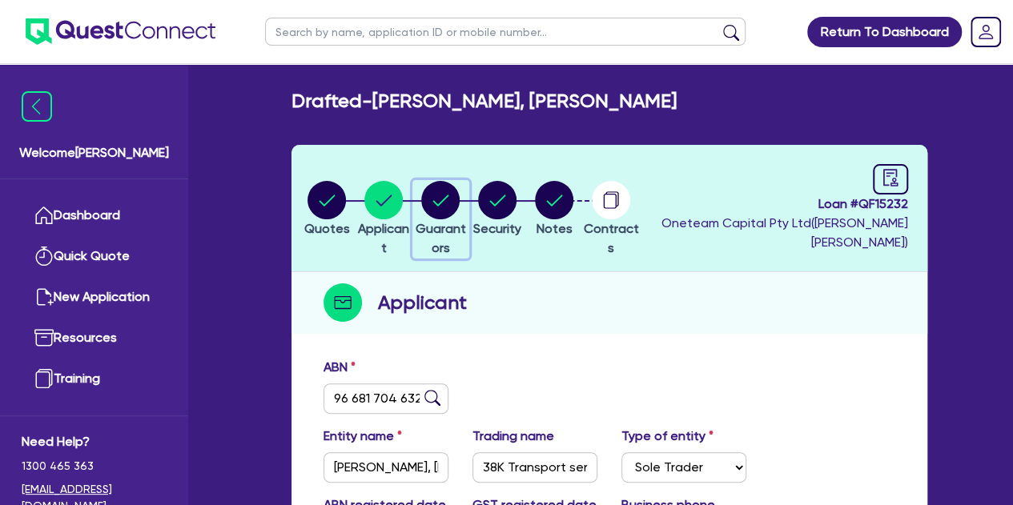
select select "EQUIPMENT"
select select "TRUCK"
select select "EQUIPMENT"
select select "MORTGAGE"
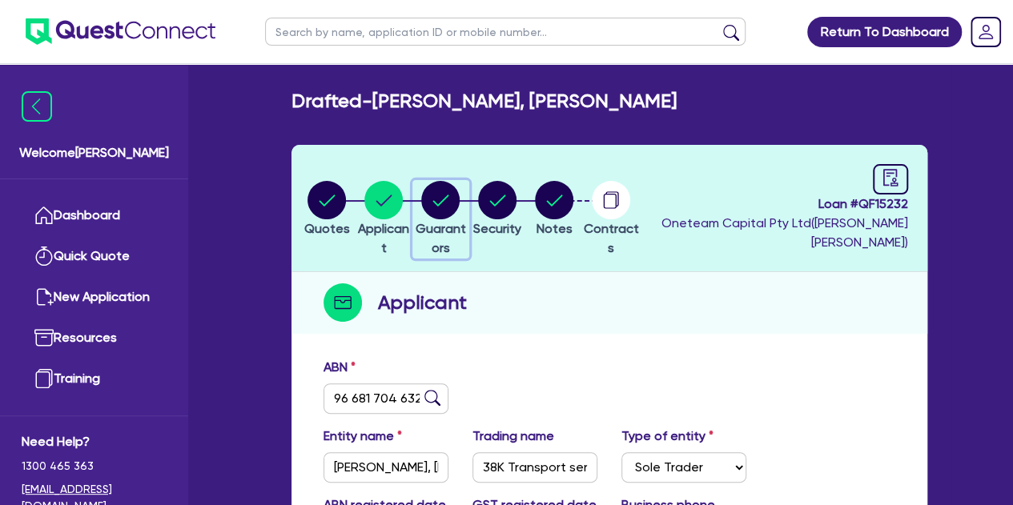
select select "EQUIPMENT_LOAN"
select select "CREDIT_CARD"
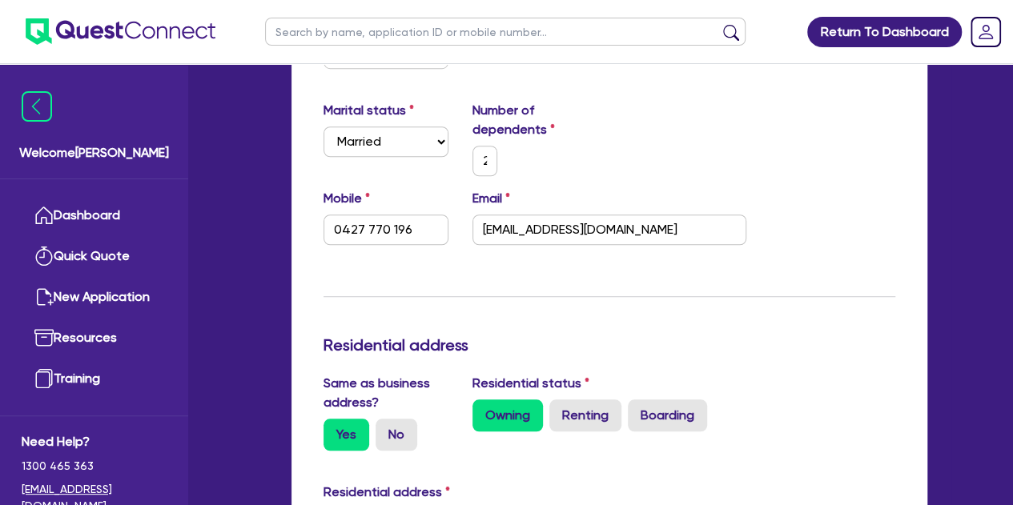
scroll to position [522, 0]
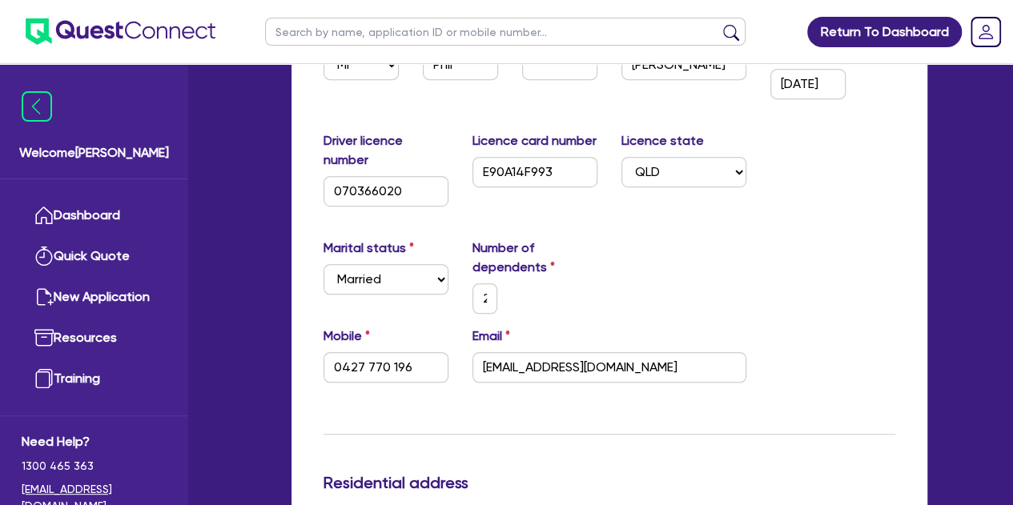
scroll to position [0, 0]
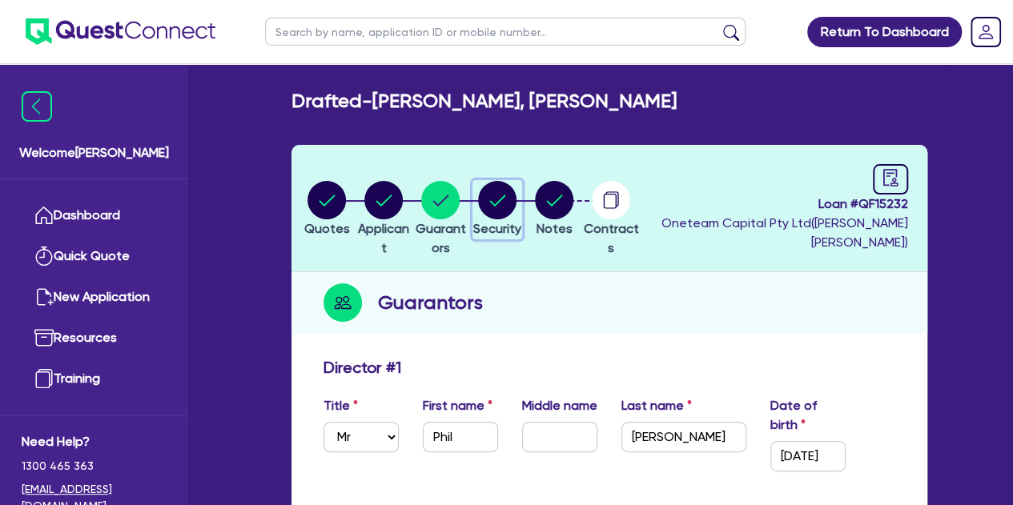
click at [516, 214] on circle "button" at bounding box center [497, 200] width 38 height 38
select select "PRIMARY_ASSETS"
select select "HEAVY_TRUCKS"
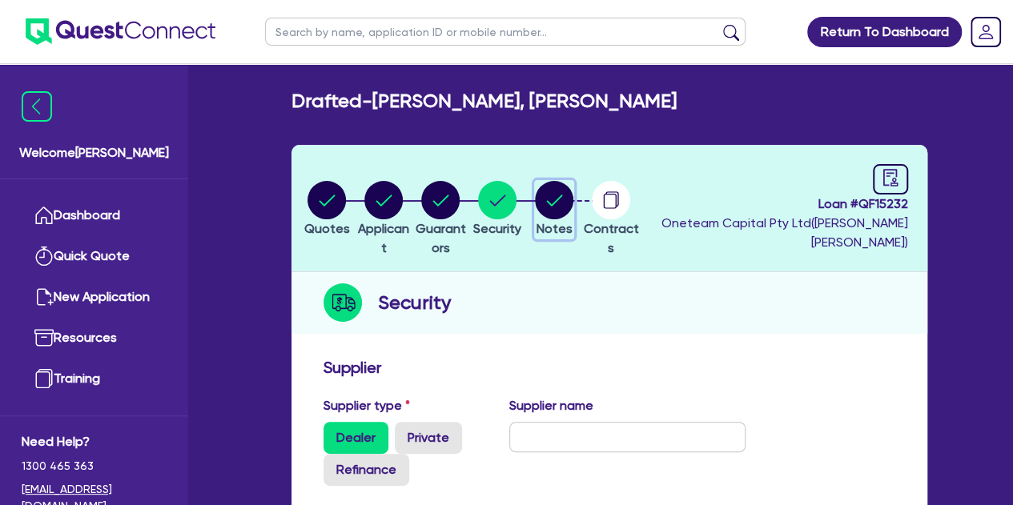
click at [573, 205] on circle "button" at bounding box center [554, 200] width 38 height 38
select select "Other"
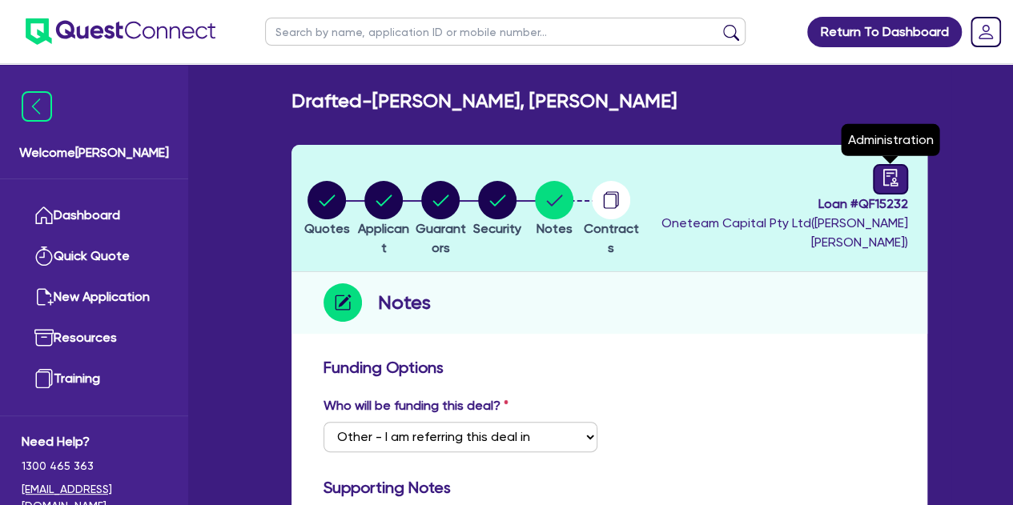
click at [892, 164] on link at bounding box center [889, 179] width 35 height 30
select select "DRAFTED_AMENDED"
select select "Other"
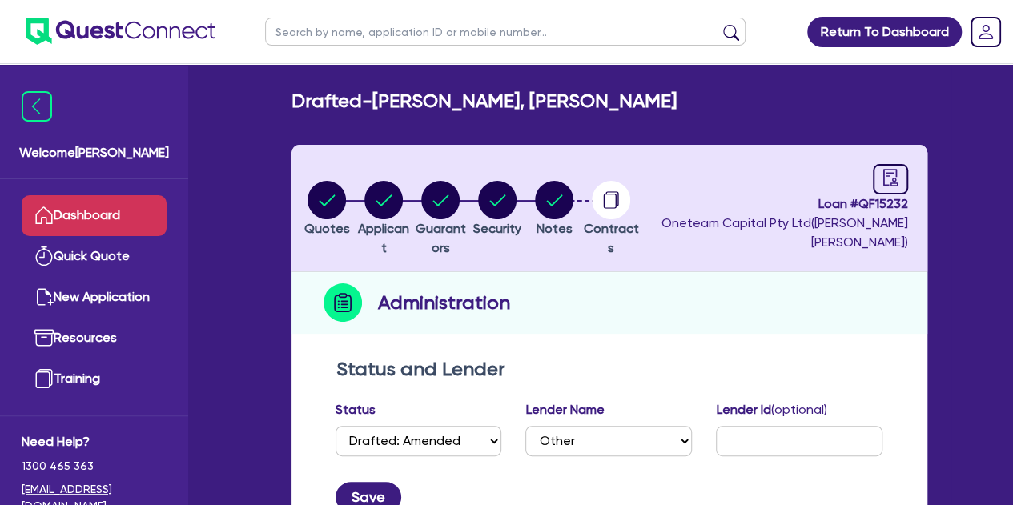
click at [82, 232] on link "Dashboard" at bounding box center [94, 215] width 145 height 41
